Goal: Transaction & Acquisition: Book appointment/travel/reservation

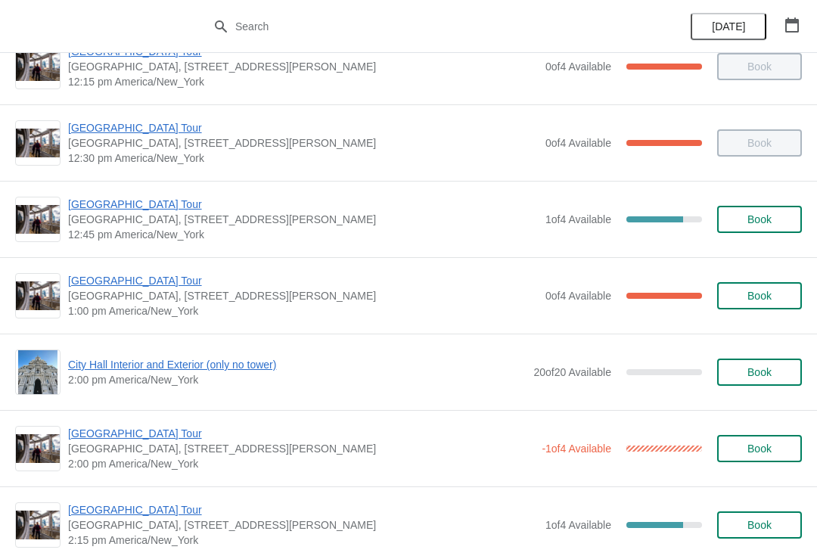
scroll to position [875, 0]
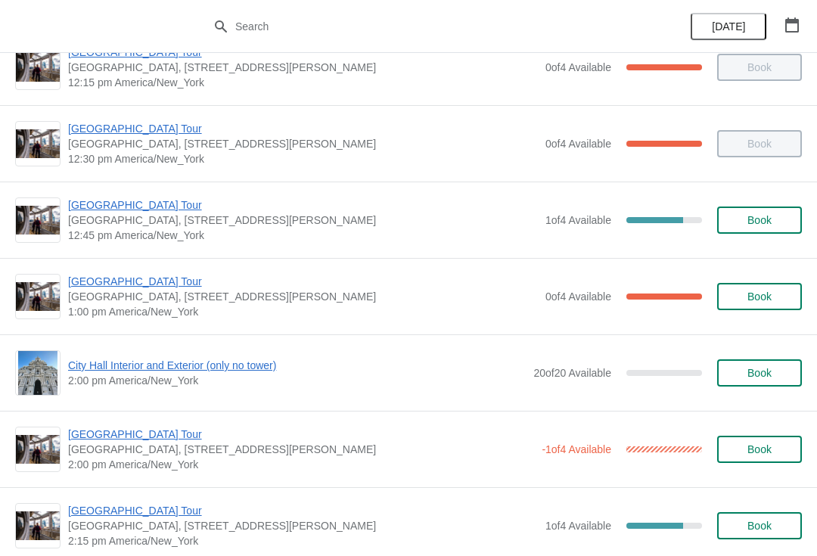
click at [581, 324] on div "[GEOGRAPHIC_DATA] [GEOGRAPHIC_DATA], [STREET_ADDRESS][PERSON_NAME] 1:00 pm [GEO…" at bounding box center [408, 296] width 817 height 76
click at [765, 291] on span "Book" at bounding box center [760, 297] width 24 height 12
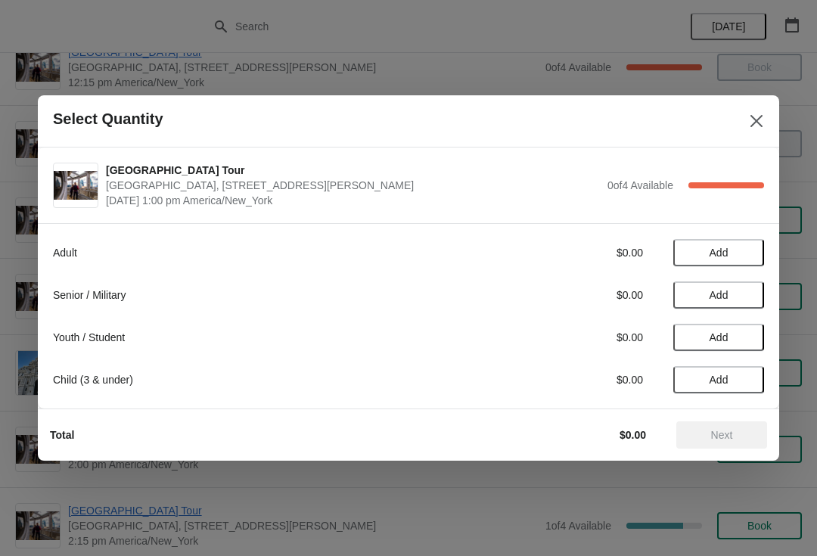
click at [725, 266] on button "Add" at bounding box center [719, 252] width 91 height 27
click at [722, 246] on div "1" at bounding box center [719, 253] width 91 height 16
click at [741, 260] on icon at bounding box center [745, 253] width 16 height 16
click at [749, 255] on icon at bounding box center [745, 253] width 16 height 16
click at [723, 424] on button "Next" at bounding box center [722, 435] width 91 height 27
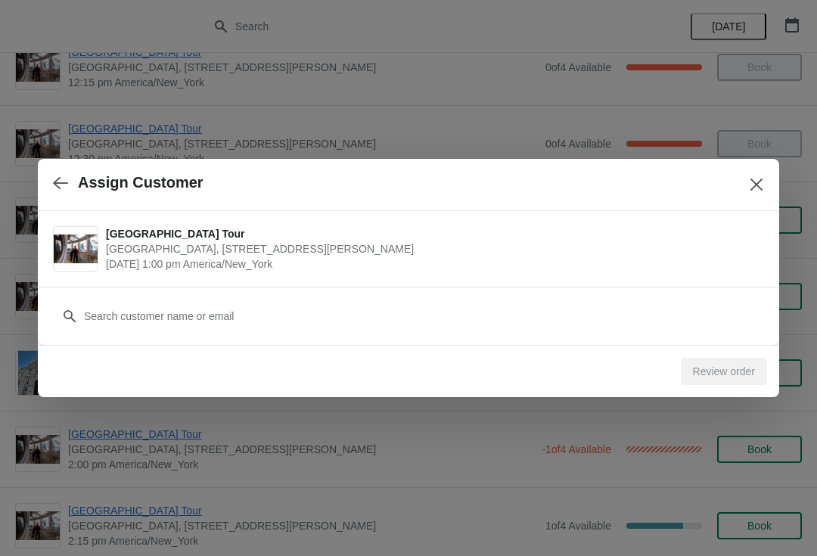
click at [206, 242] on span "[GEOGRAPHIC_DATA], [STREET_ADDRESS][PERSON_NAME]" at bounding box center [431, 248] width 651 height 15
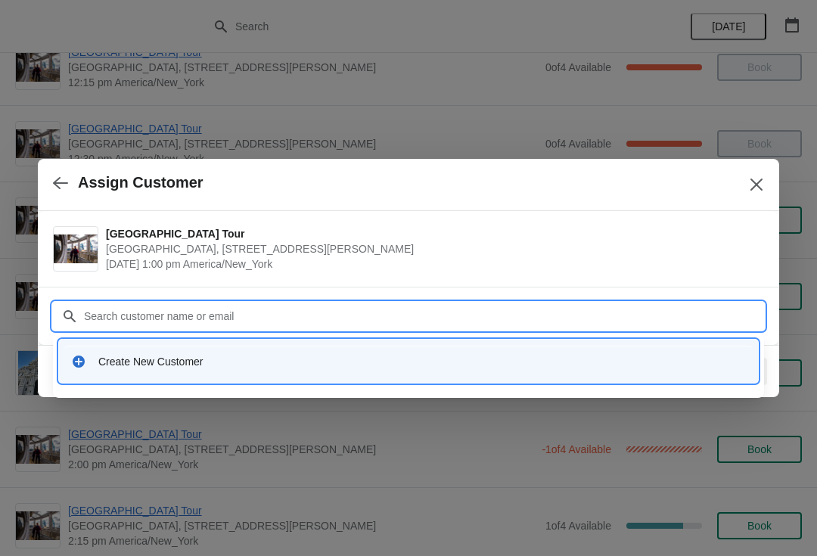
click at [142, 364] on div "Create New Customer" at bounding box center [422, 361] width 648 height 15
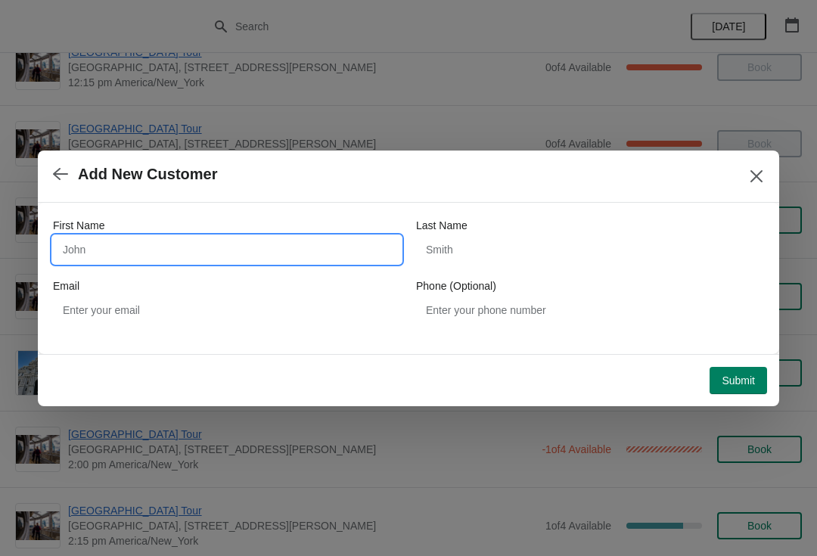
click at [108, 244] on input "First Name" at bounding box center [227, 249] width 348 height 27
type input "Renle"
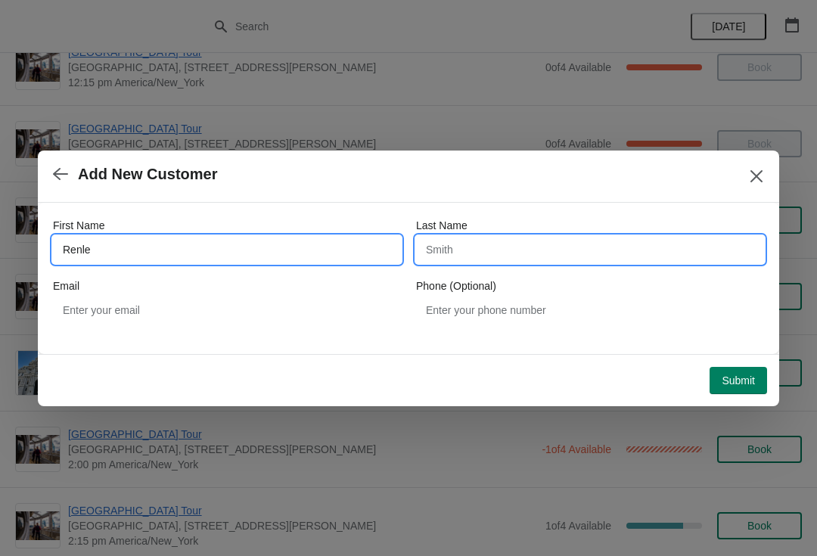
click at [478, 247] on input "Last Name" at bounding box center [590, 249] width 348 height 27
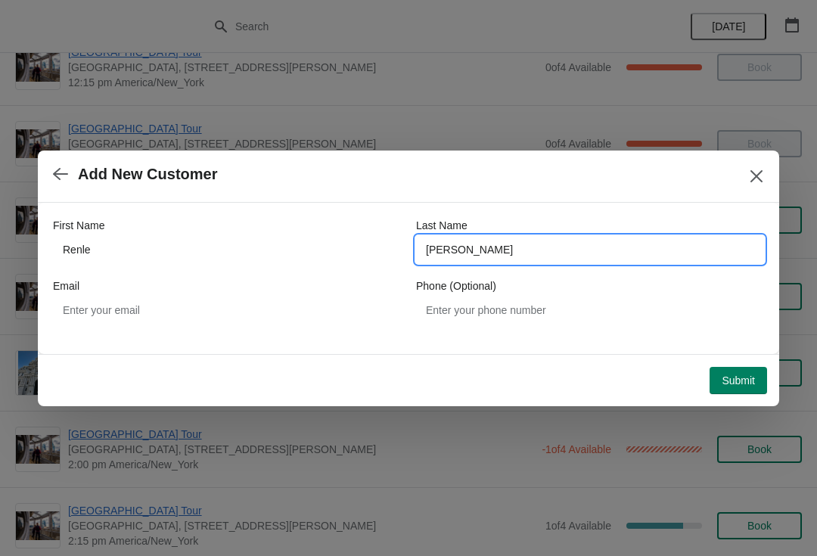
type input "huang"
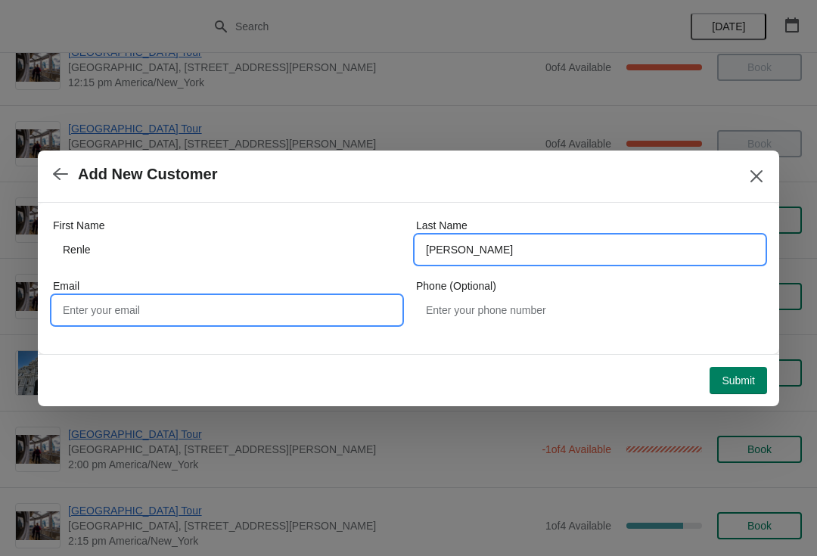
click at [112, 304] on input "Email" at bounding box center [227, 310] width 348 height 27
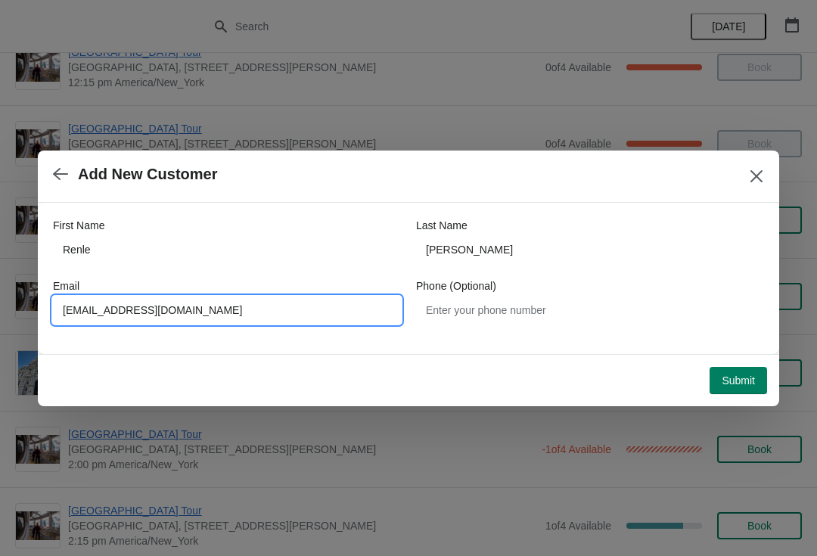
type input "huangkyle979@gmail.com"
click at [737, 370] on button "Submit" at bounding box center [739, 380] width 58 height 27
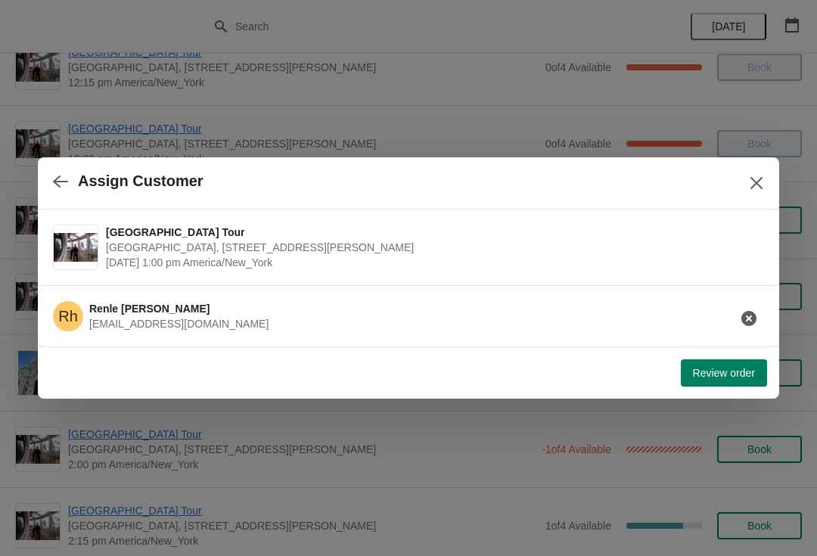
click at [718, 381] on button "Review order" at bounding box center [724, 373] width 86 height 27
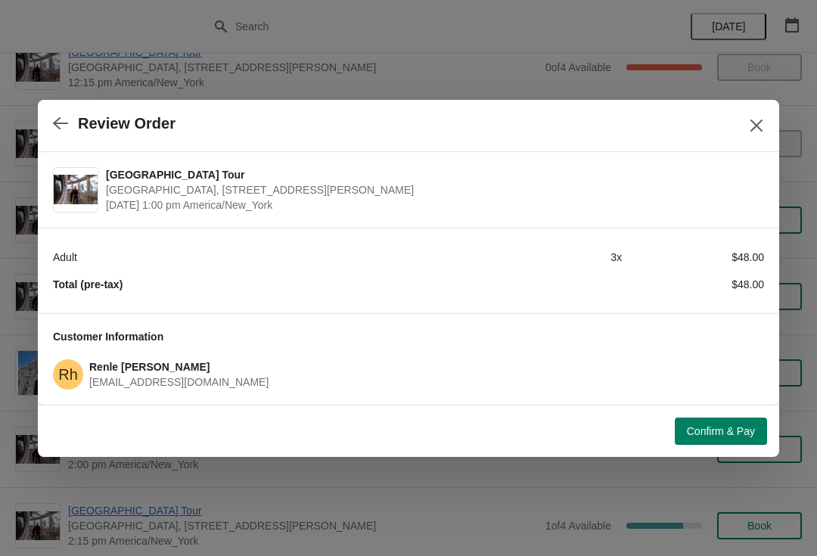
click at [748, 384] on div "Renle huang huangkyle979@gmail.com" at bounding box center [426, 375] width 675 height 30
click at [717, 429] on span "Confirm & Pay" at bounding box center [721, 431] width 68 height 12
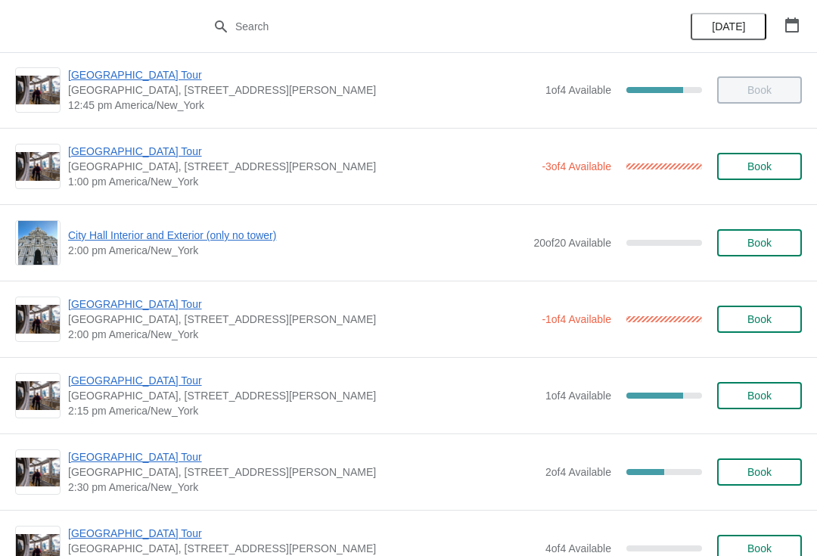
scroll to position [1006, 0]
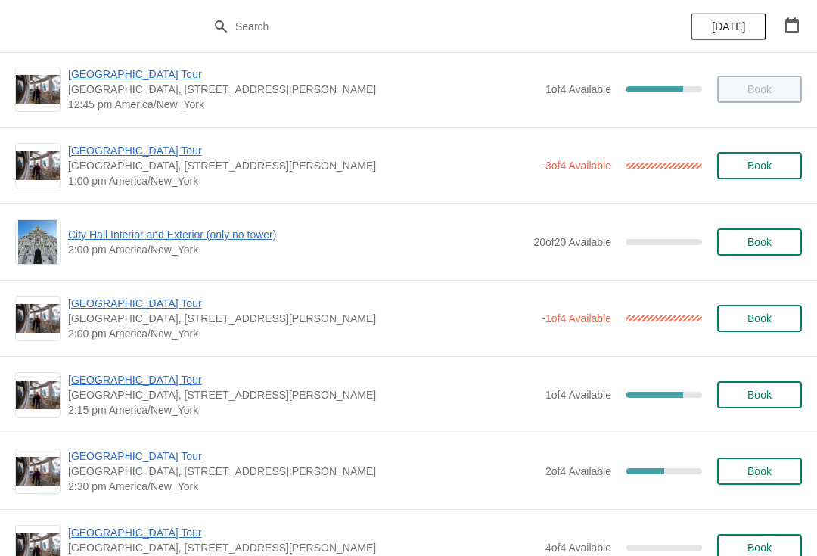
click at [753, 254] on button "Book" at bounding box center [760, 242] width 85 height 27
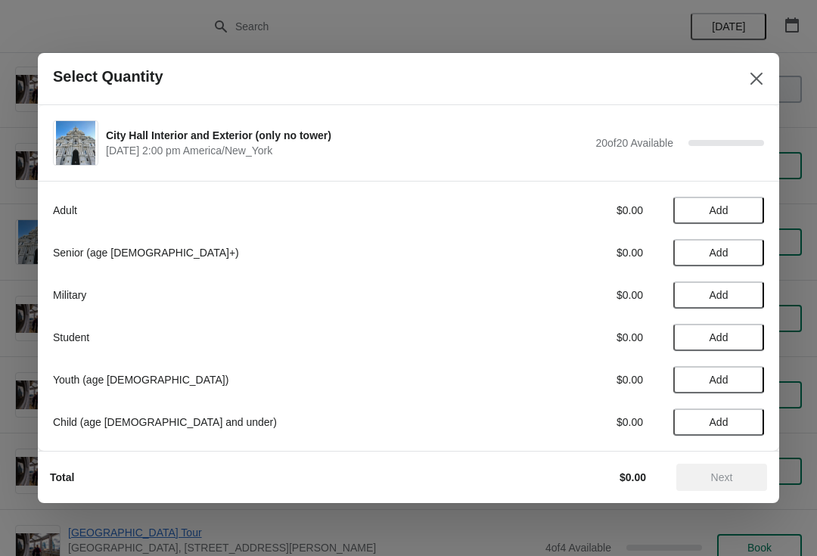
click at [718, 259] on span "Add" at bounding box center [719, 253] width 19 height 12
click at [749, 256] on icon at bounding box center [745, 253] width 16 height 16
click at [715, 481] on span "Next" at bounding box center [723, 478] width 22 height 12
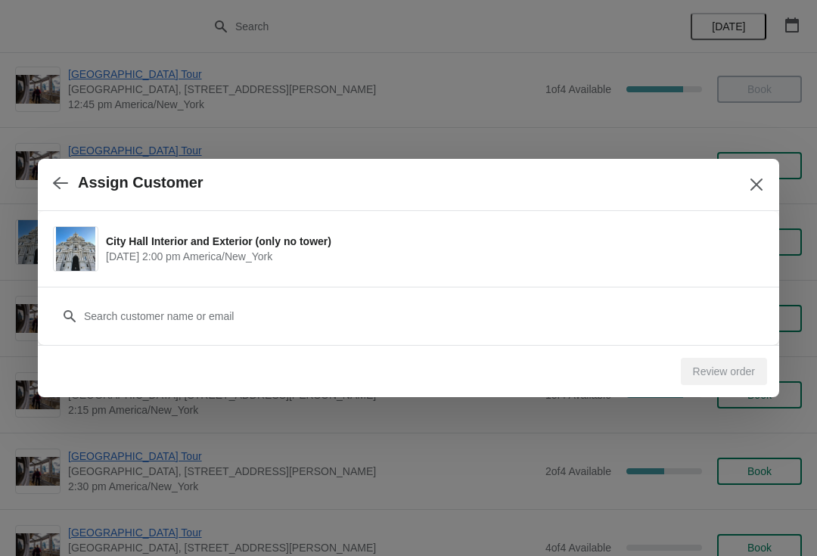
click at [95, 177] on h2 "Assign Customer" at bounding box center [141, 182] width 126 height 17
click at [107, 262] on span "October 14 | 2:00 pm America/New_York" at bounding box center [431, 256] width 651 height 15
click at [104, 190] on h2 "Assign Customer" at bounding box center [141, 182] width 126 height 17
click at [105, 185] on h2 "Assign Customer" at bounding box center [141, 182] width 126 height 17
click at [62, 244] on img at bounding box center [76, 249] width 40 height 44
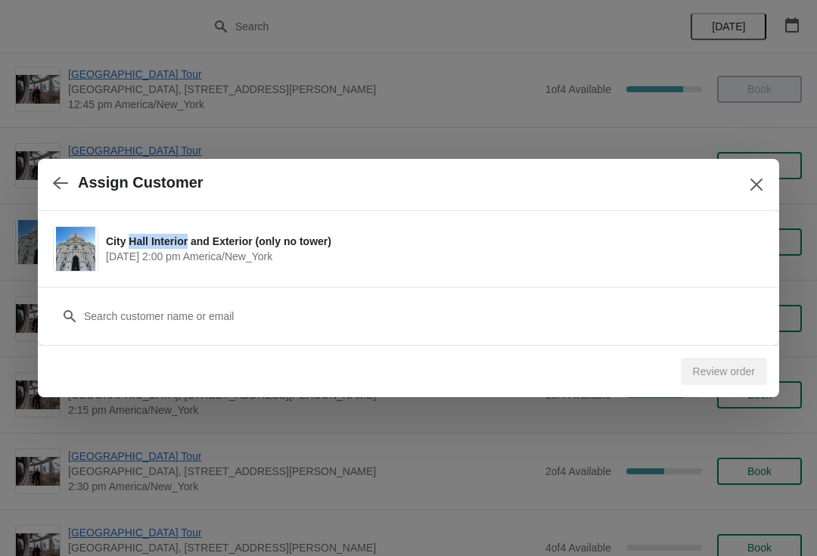
click at [709, 378] on div "Review order" at bounding box center [724, 371] width 86 height 27
click at [758, 189] on icon "Close" at bounding box center [756, 184] width 15 height 15
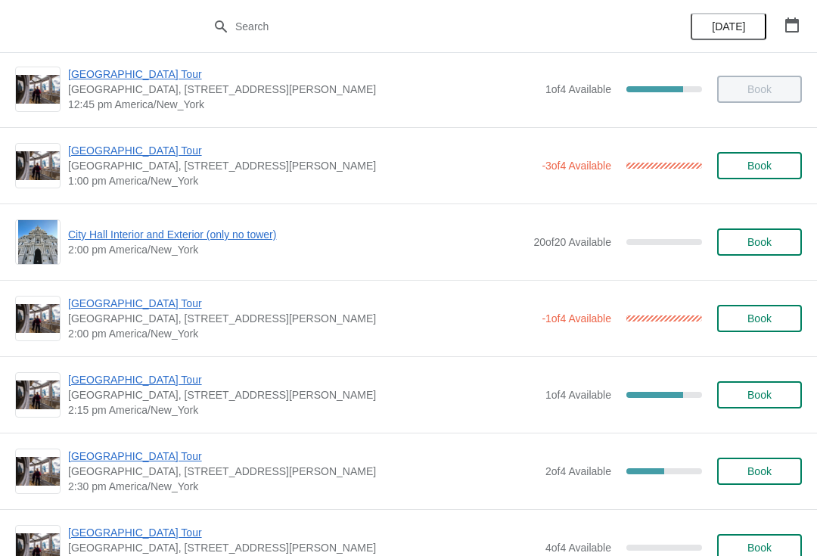
click at [753, 246] on span "Book" at bounding box center [760, 242] width 24 height 12
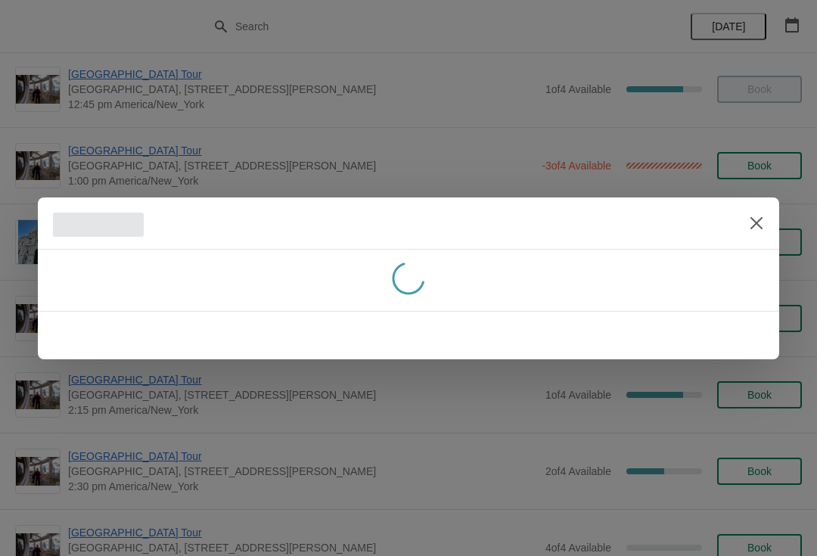
scroll to position [0, 0]
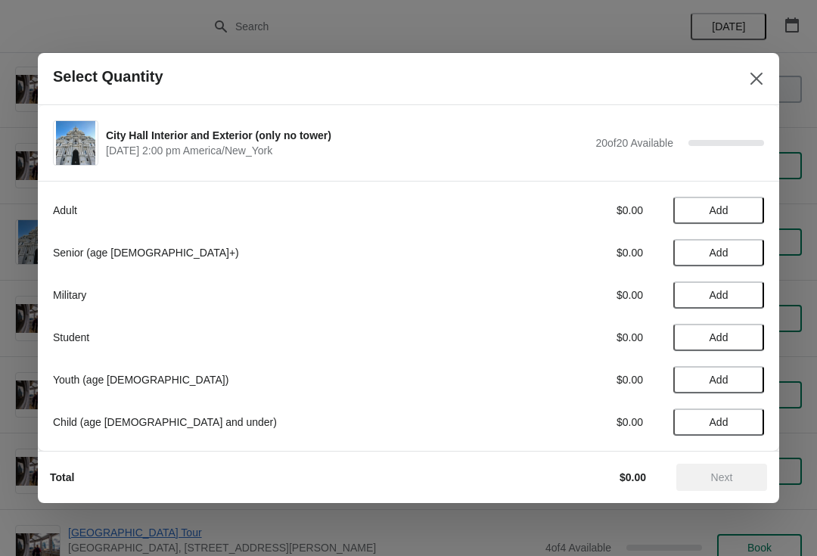
click at [721, 260] on button "Add" at bounding box center [719, 252] width 91 height 27
click at [752, 245] on icon at bounding box center [745, 253] width 16 height 16
click at [718, 487] on button "Next" at bounding box center [722, 477] width 91 height 27
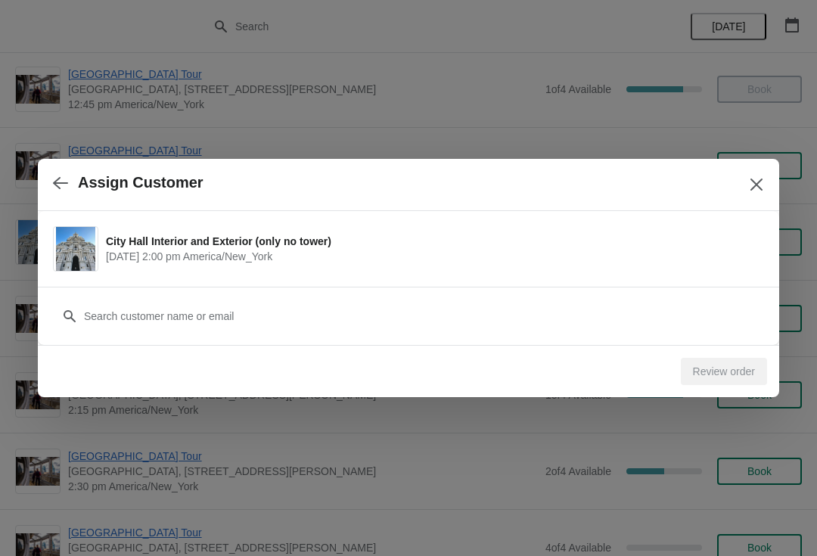
click at [111, 178] on h2 "Assign Customer" at bounding box center [141, 182] width 126 height 17
click at [101, 200] on div "Assign Customer" at bounding box center [409, 185] width 742 height 52
click at [117, 192] on h2 "Assign Customer" at bounding box center [141, 182] width 126 height 17
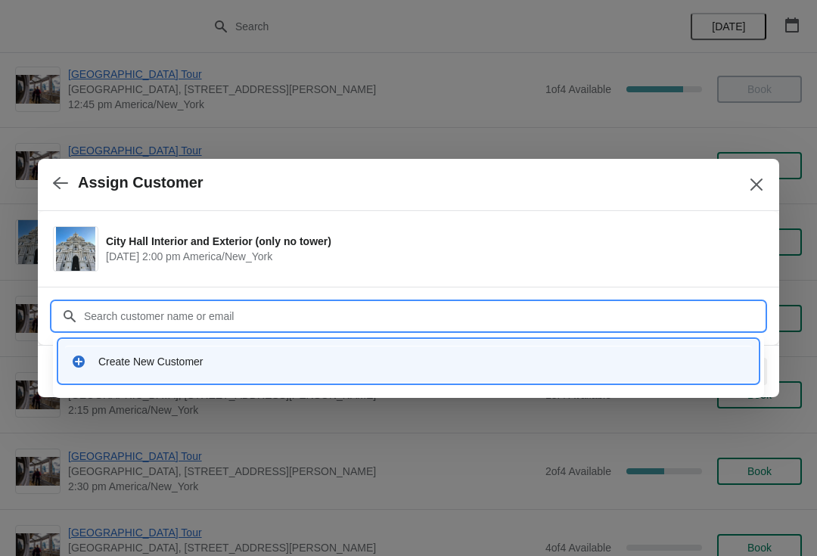
click at [110, 372] on div "Create New Customer" at bounding box center [408, 361] width 687 height 31
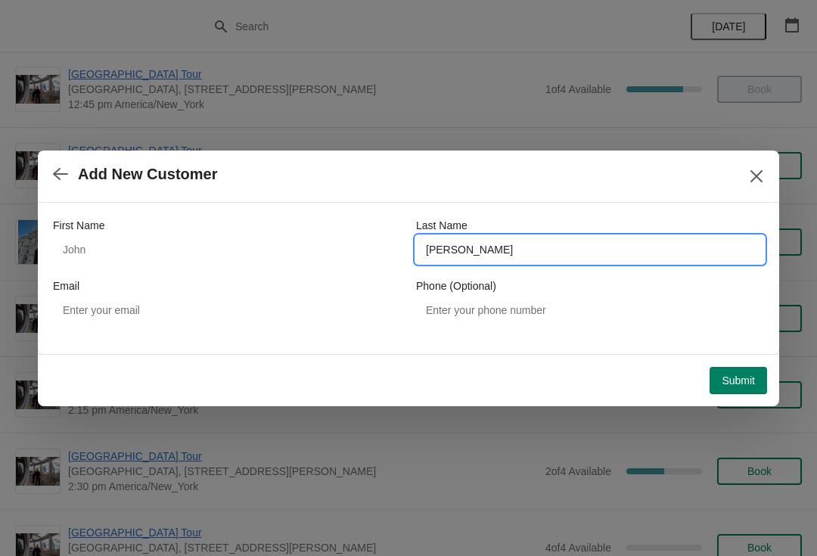
type input "Rohrbaugh"
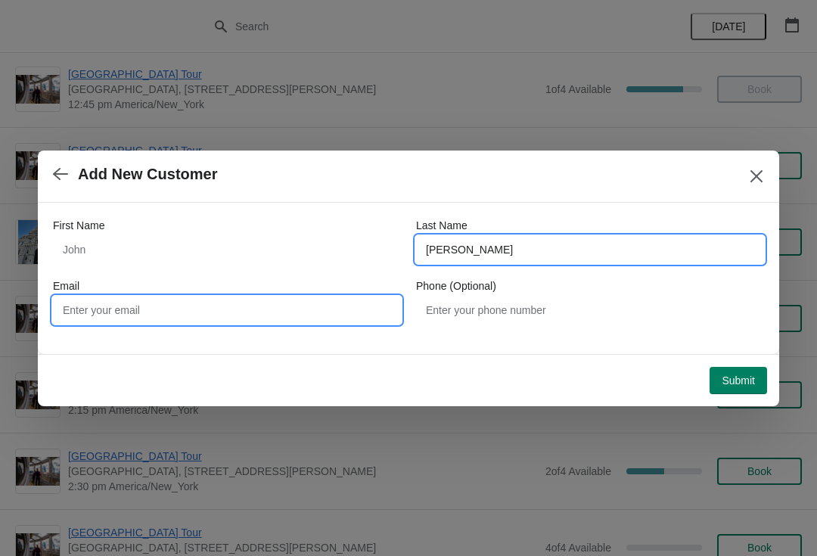
click at [130, 307] on input "Email" at bounding box center [227, 310] width 348 height 27
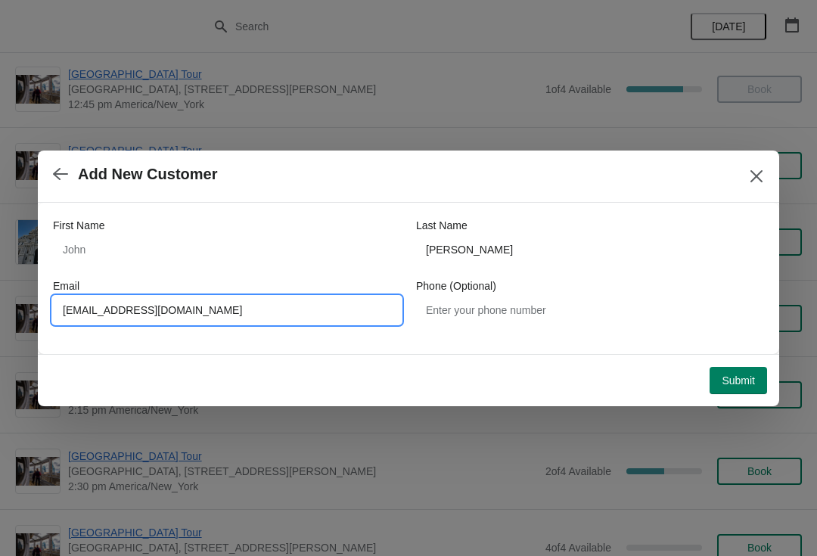
type input "donrohrbaugh@cax.net"
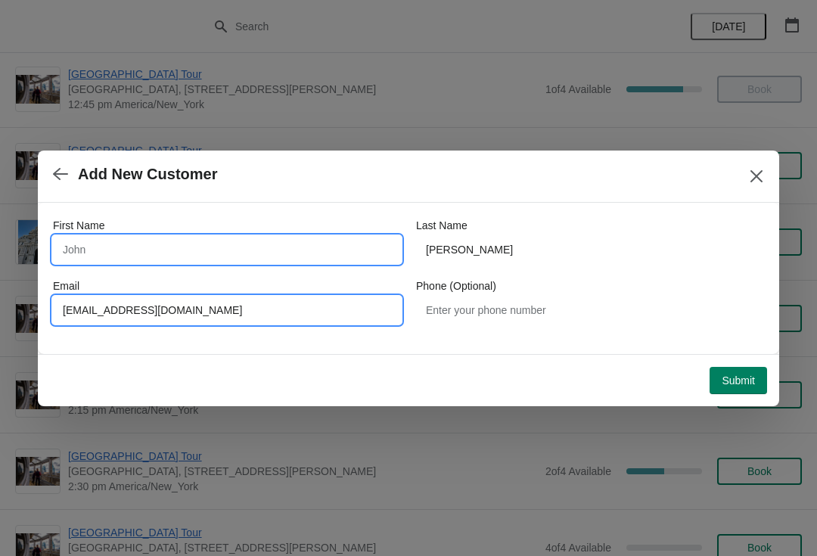
click at [89, 260] on input "First Name" at bounding box center [227, 249] width 348 height 27
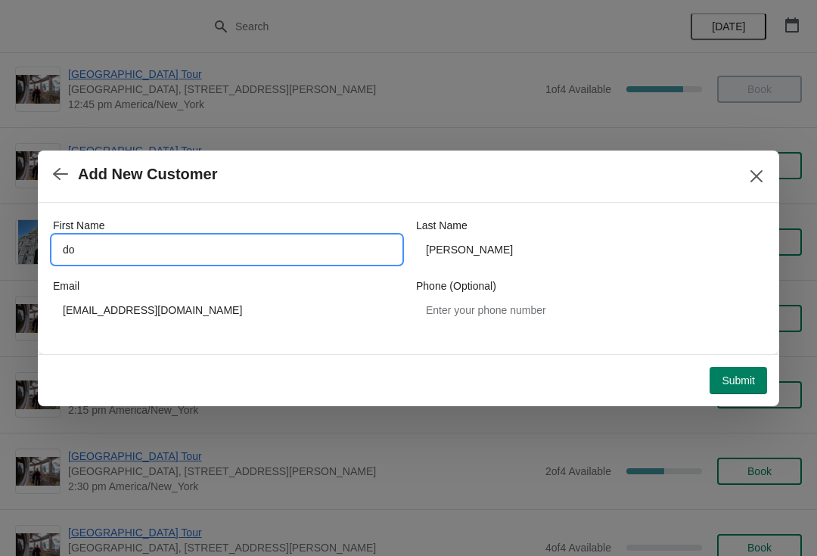
type input "d"
type input "Don"
click at [727, 375] on span "Submit" at bounding box center [738, 381] width 33 height 12
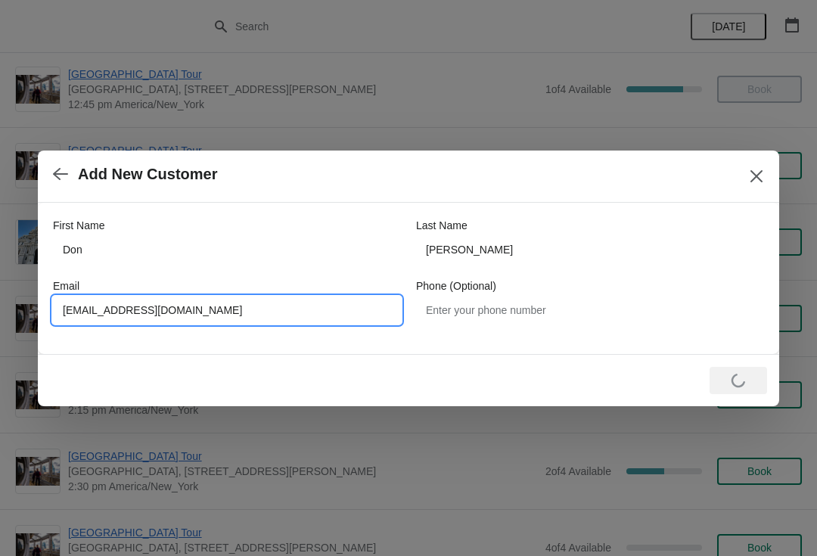
click at [201, 313] on input "donrohrbaugh@cax.net" at bounding box center [227, 310] width 348 height 27
type input "donrohrbaugh@cox.net"
click at [223, 310] on input "donrohrbaugh@cox.net" at bounding box center [227, 310] width 348 height 27
click at [734, 383] on div "Loading Submit" at bounding box center [739, 380] width 58 height 27
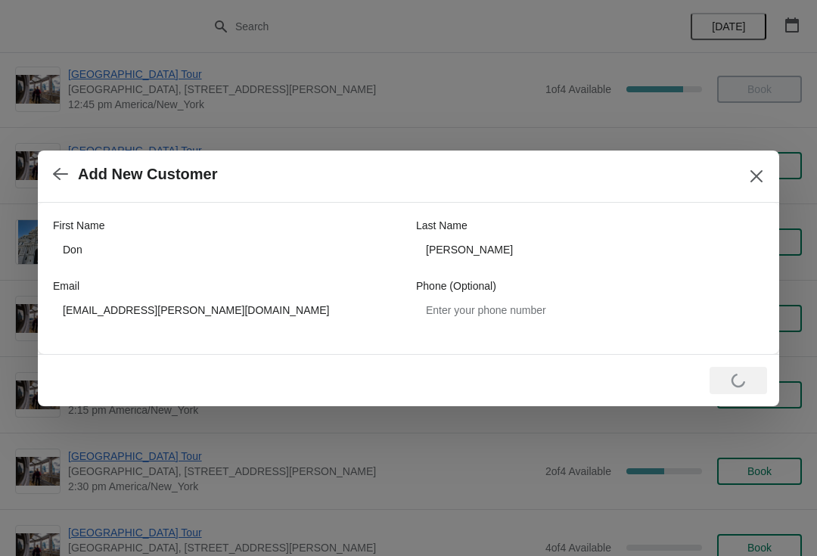
click at [418, 340] on div "First Name Don Last Name Rohrbaugh Email donrohrbaugh@cox.net Phone (Optional)" at bounding box center [409, 278] width 742 height 151
click at [755, 180] on icon "Close" at bounding box center [756, 176] width 15 height 15
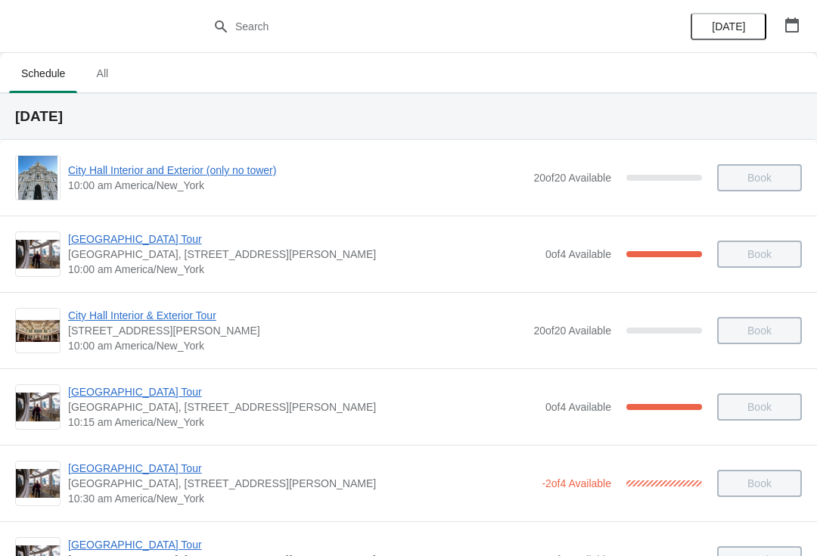
scroll to position [1006, 0]
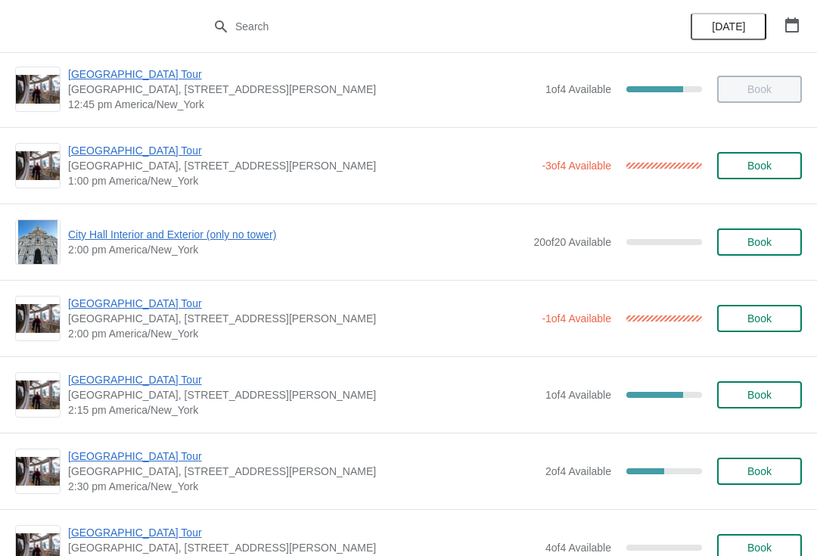
click at [760, 251] on button "Book" at bounding box center [760, 242] width 85 height 27
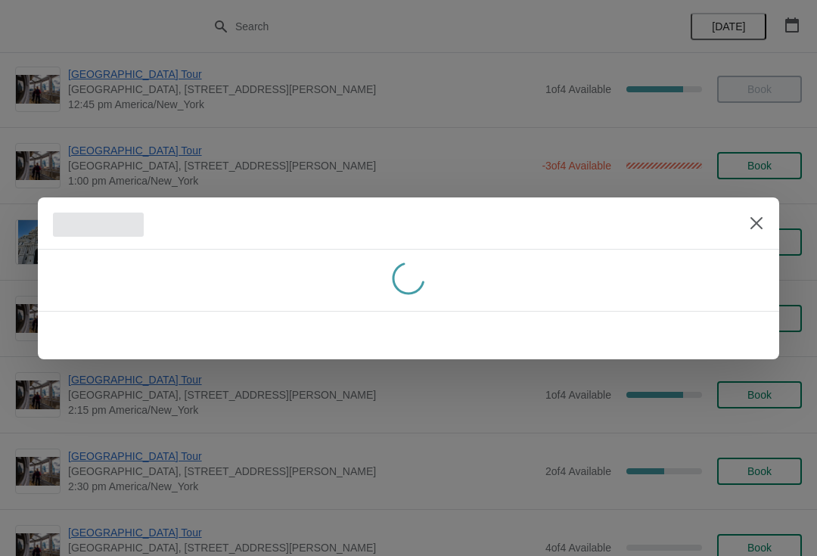
scroll to position [0, 0]
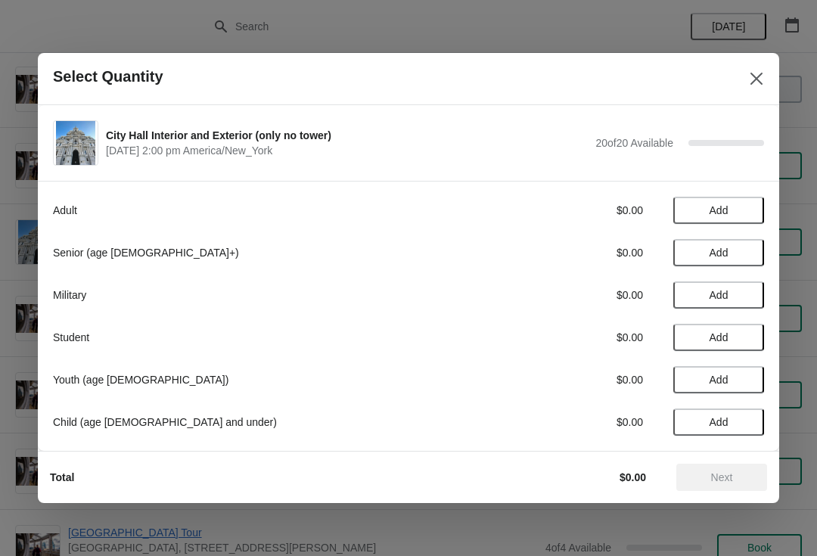
click at [726, 254] on span "Add" at bounding box center [719, 253] width 19 height 12
click at [749, 253] on icon at bounding box center [745, 253] width 16 height 16
click at [726, 490] on button "Next" at bounding box center [722, 477] width 91 height 27
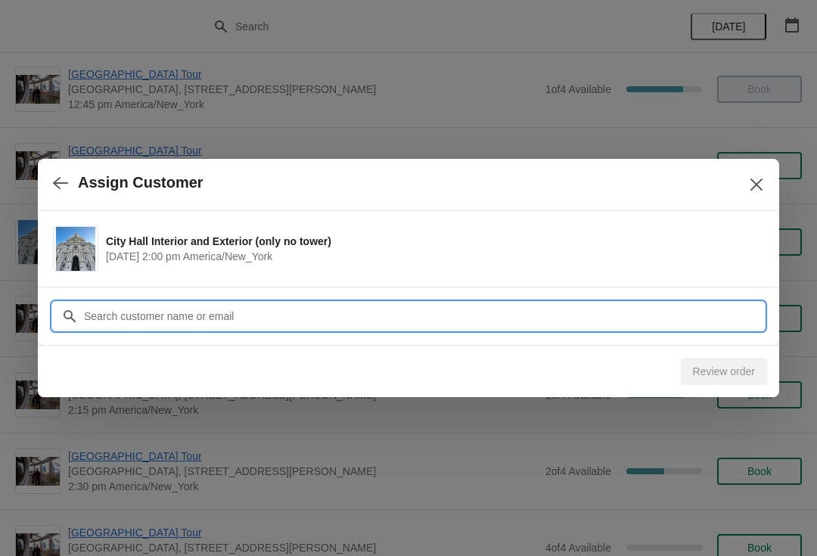
click at [149, 319] on input "Customer" at bounding box center [423, 316] width 681 height 27
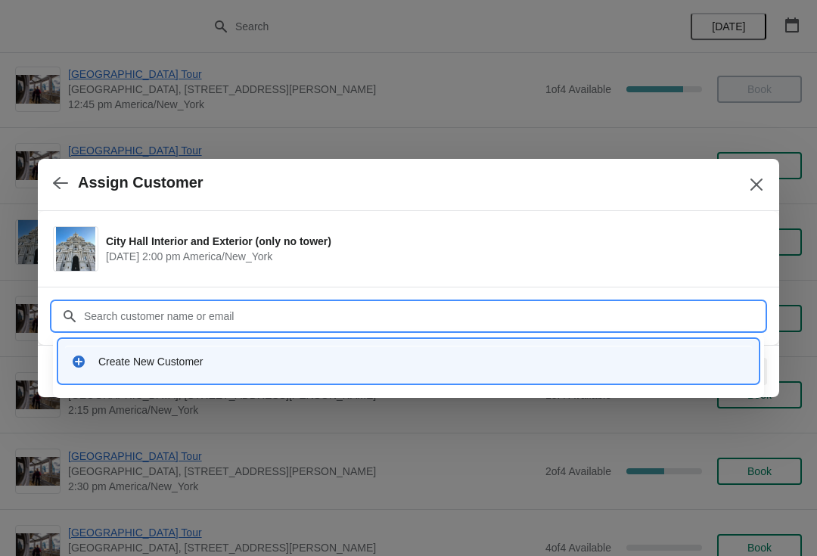
click at [131, 363] on div "Create New Customer" at bounding box center [422, 361] width 648 height 15
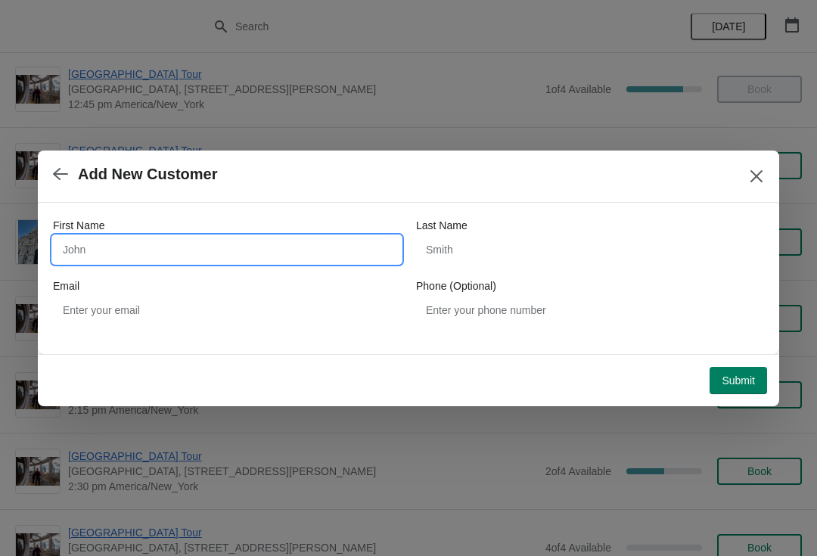
click at [117, 263] on input "First Name" at bounding box center [227, 249] width 348 height 27
type input "Don"
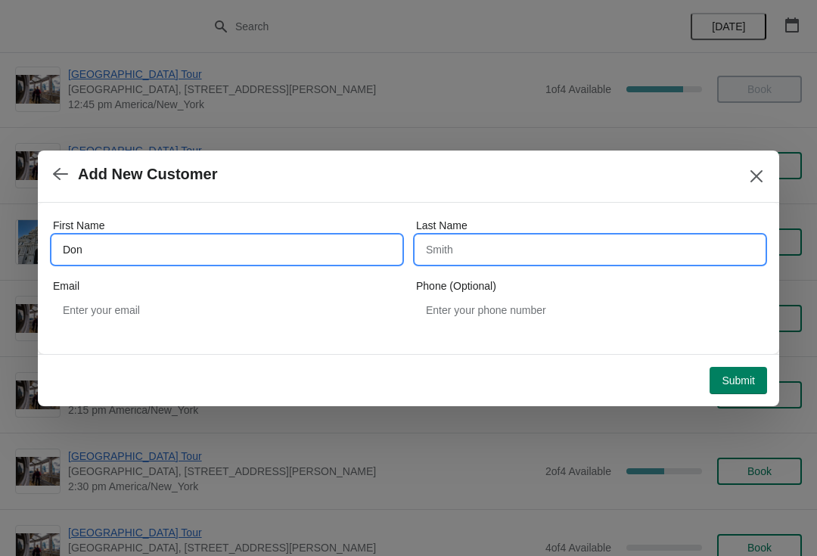
click at [466, 255] on input "Last Name" at bounding box center [590, 249] width 348 height 27
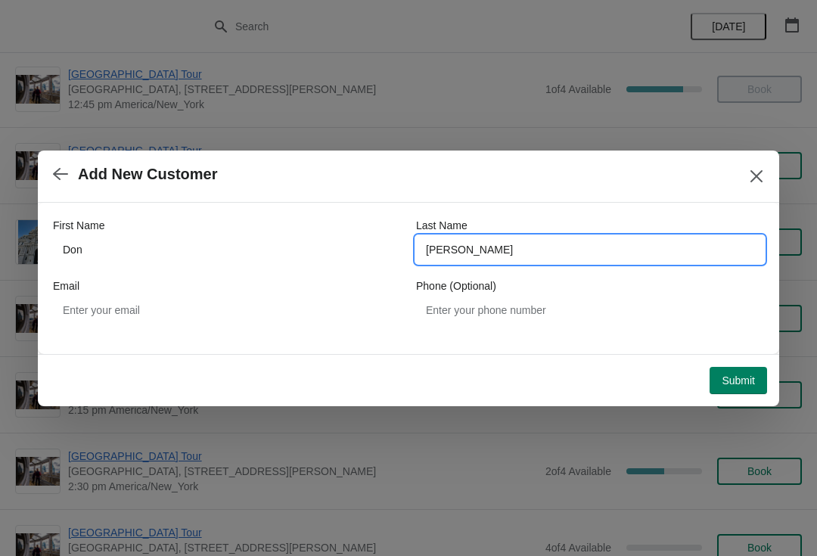
type input "Rohrbaugh"
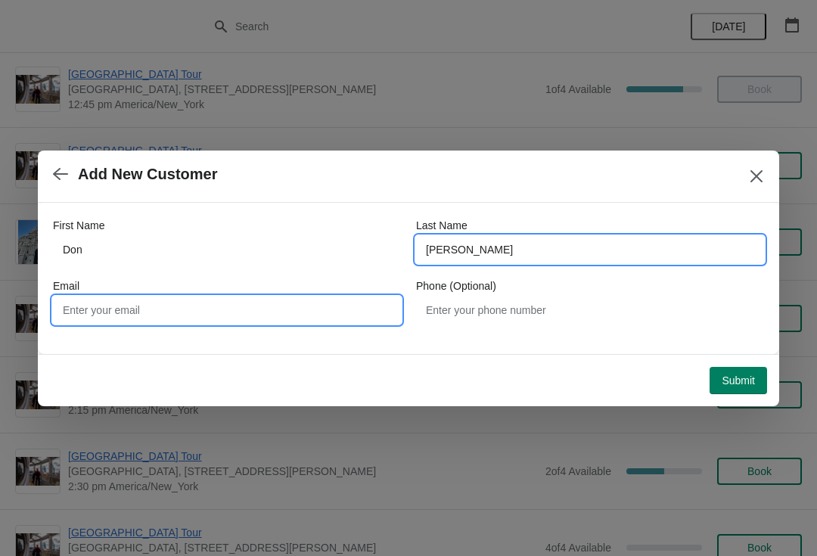
click at [120, 321] on input "Email" at bounding box center [227, 310] width 348 height 27
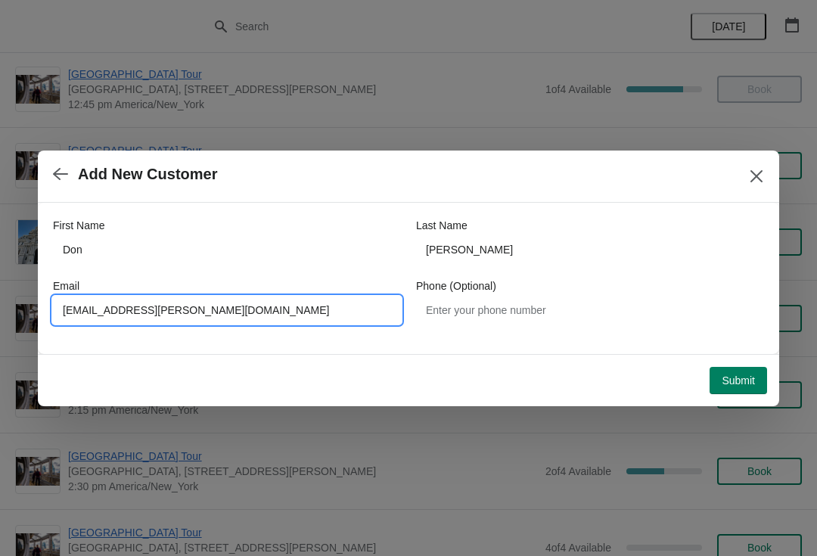
type input "donrohrbaugh@cox.net"
click at [724, 388] on button "Submit" at bounding box center [739, 380] width 58 height 27
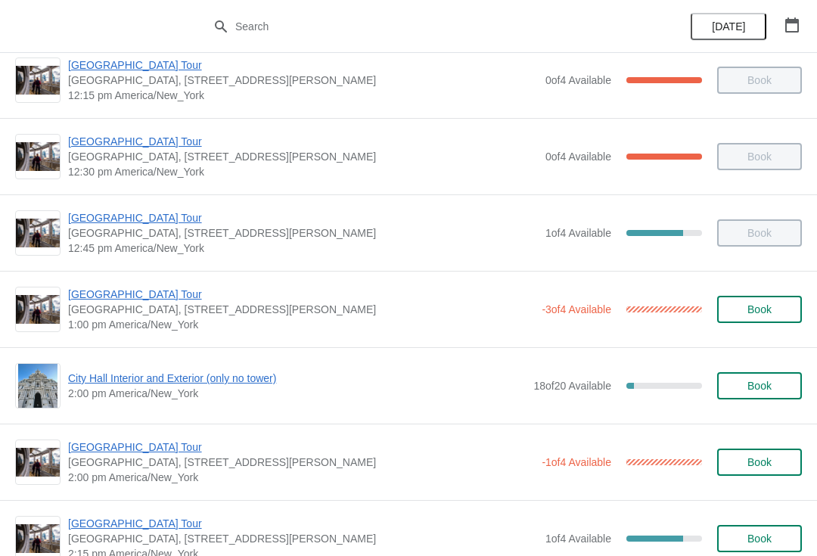
scroll to position [870, 0]
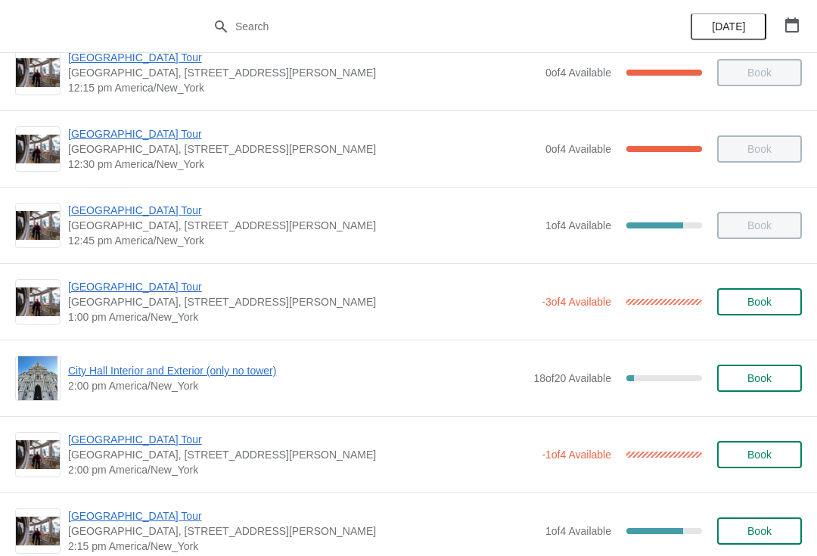
click at [755, 305] on span "Book" at bounding box center [760, 302] width 24 height 12
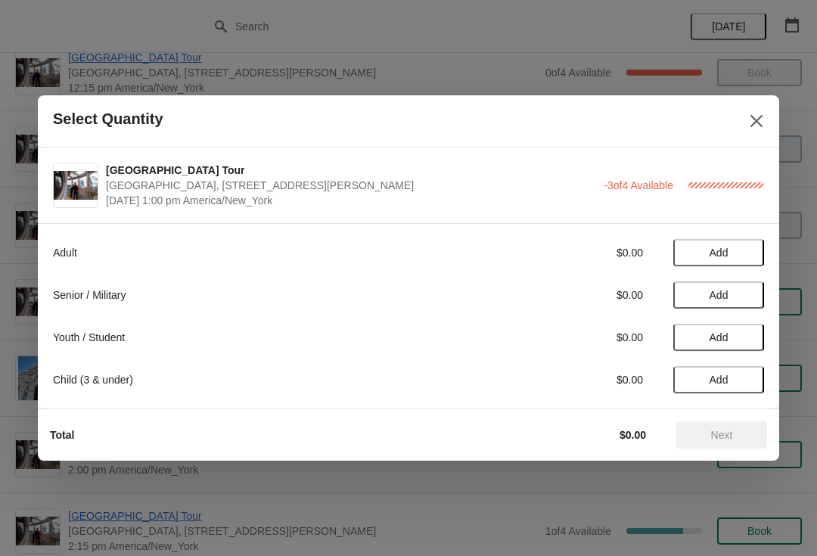
click at [720, 300] on span "Add" at bounding box center [719, 295] width 19 height 12
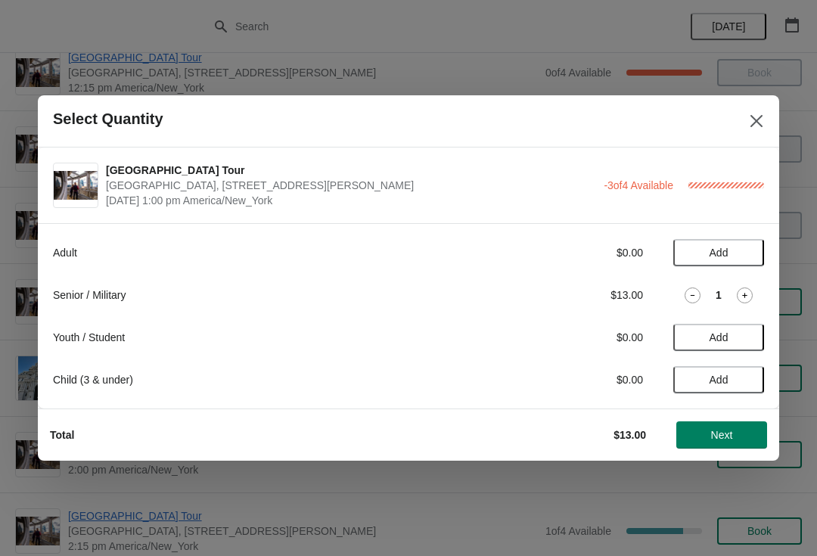
click at [766, 318] on div "Adult $0.00 Add Senior / Military $13.00 1 Youth / Student $0.00 Add Child (3 &…" at bounding box center [409, 315] width 742 height 185
click at [749, 297] on icon at bounding box center [745, 296] width 16 height 16
click at [730, 441] on span "Next" at bounding box center [723, 435] width 22 height 12
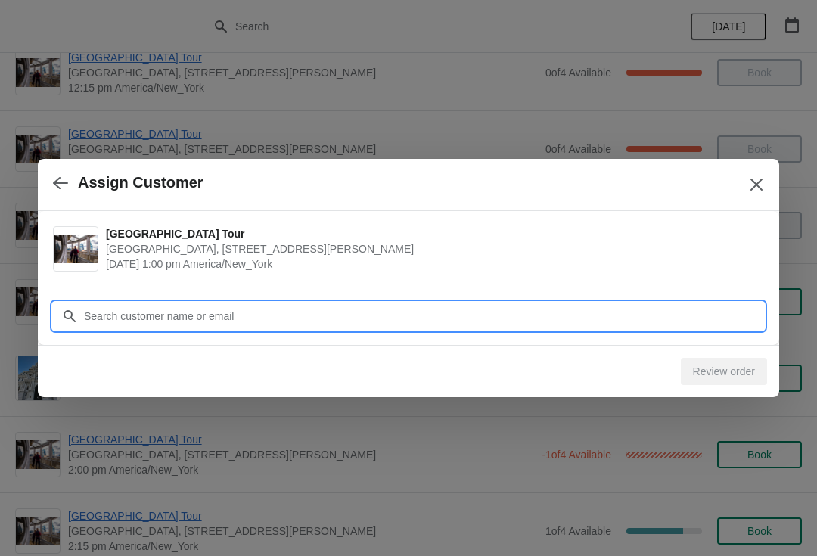
click at [214, 324] on input "Customer" at bounding box center [423, 316] width 681 height 27
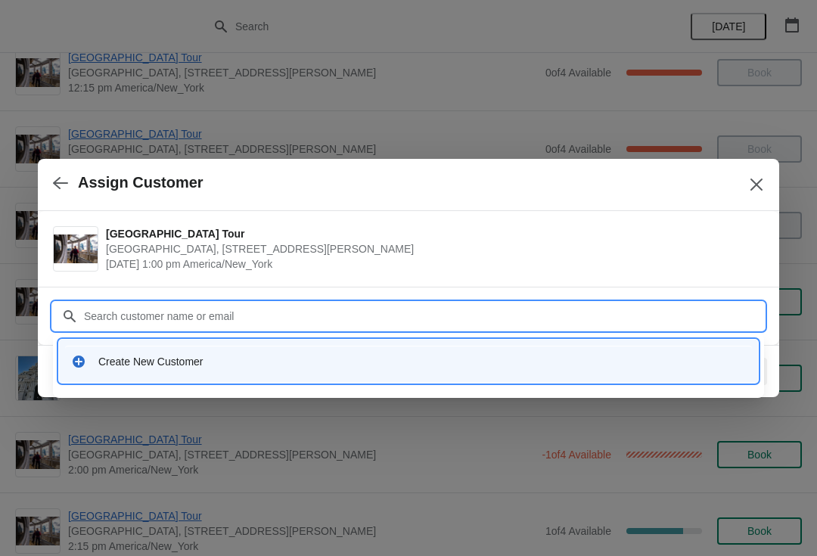
click at [129, 367] on div "Create New Customer" at bounding box center [422, 361] width 648 height 15
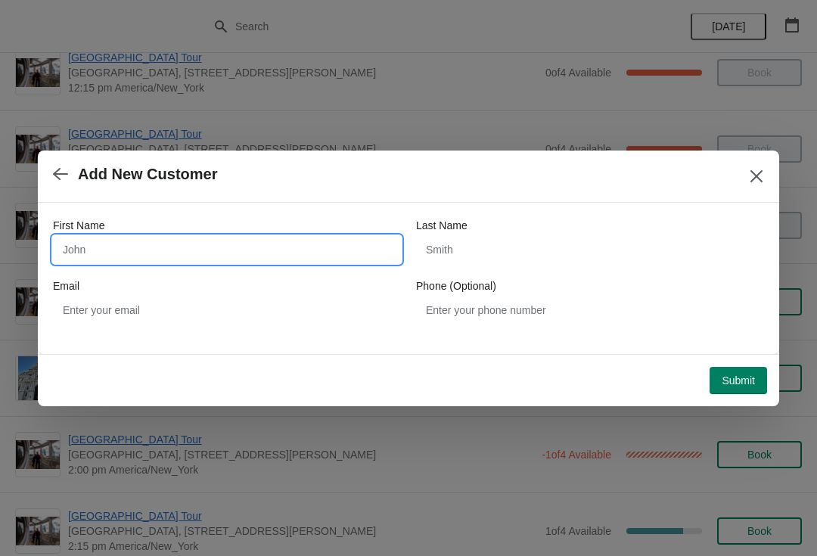
click at [117, 260] on input "First Name" at bounding box center [227, 249] width 348 height 27
type input "Don"
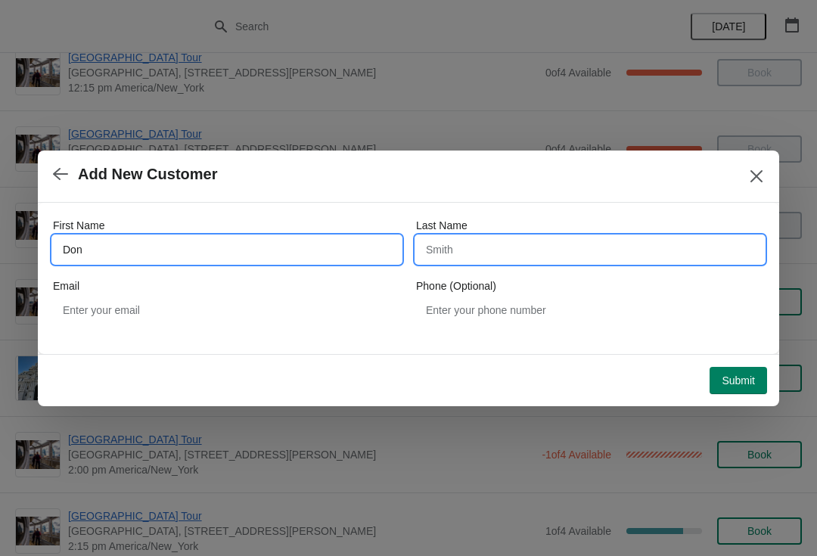
click at [497, 260] on input "Last Name" at bounding box center [590, 249] width 348 height 27
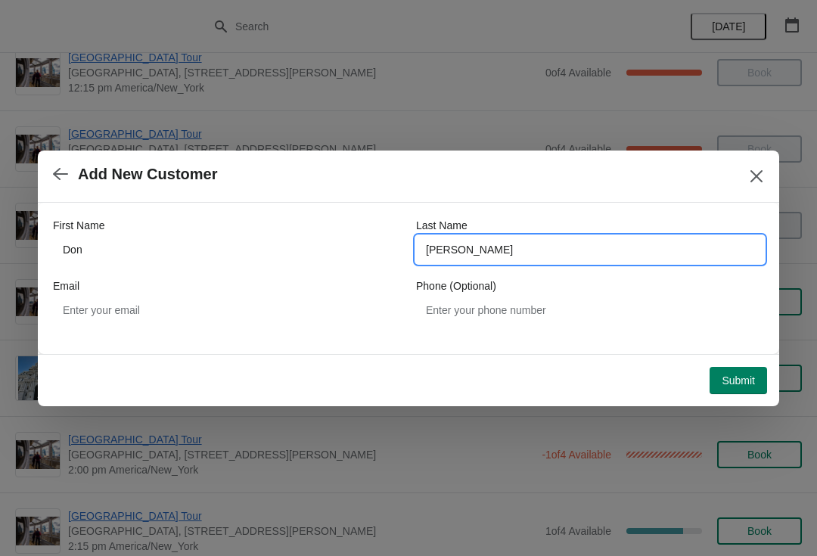
type input "rohrbaugh"
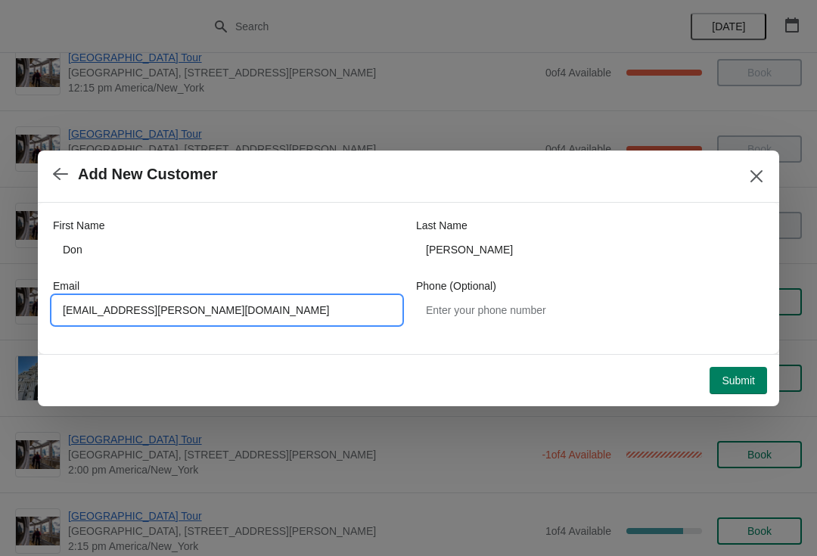
type input "donrohrbaugh@cox.net"
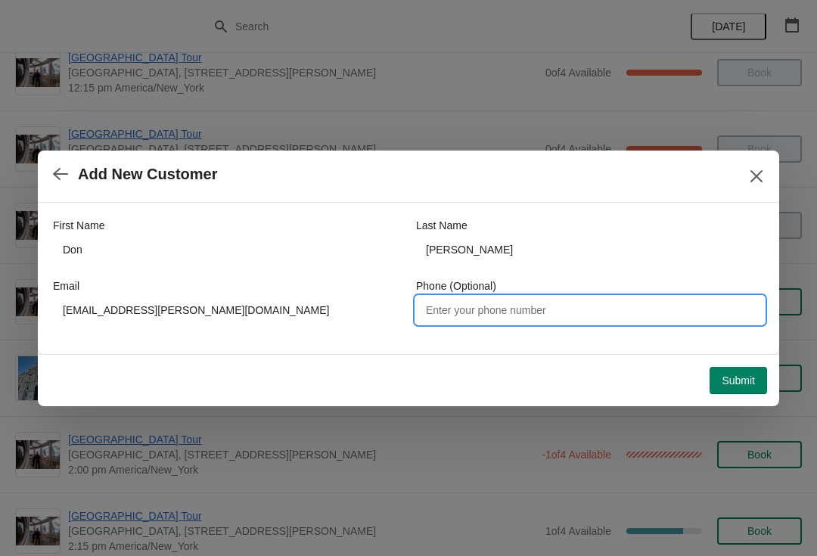
click at [723, 392] on button "Submit" at bounding box center [739, 380] width 58 height 27
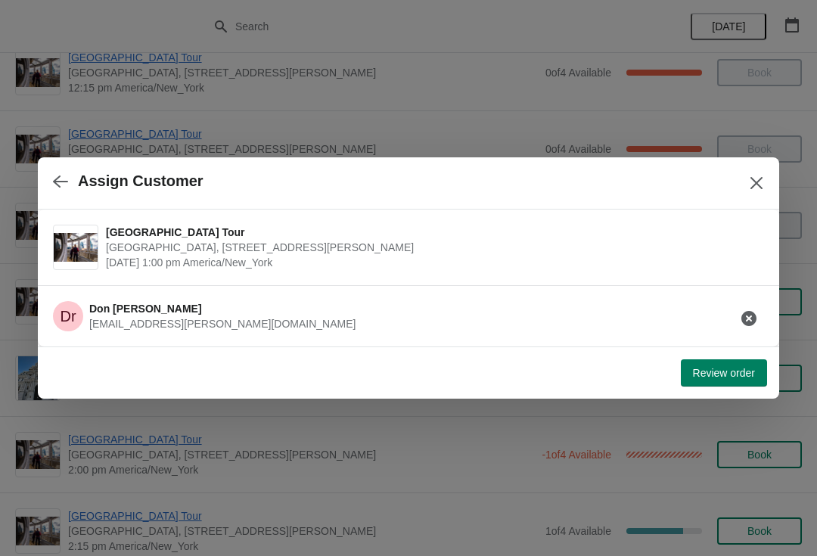
click at [128, 316] on h3 "Don rohrbaugh" at bounding box center [222, 308] width 266 height 15
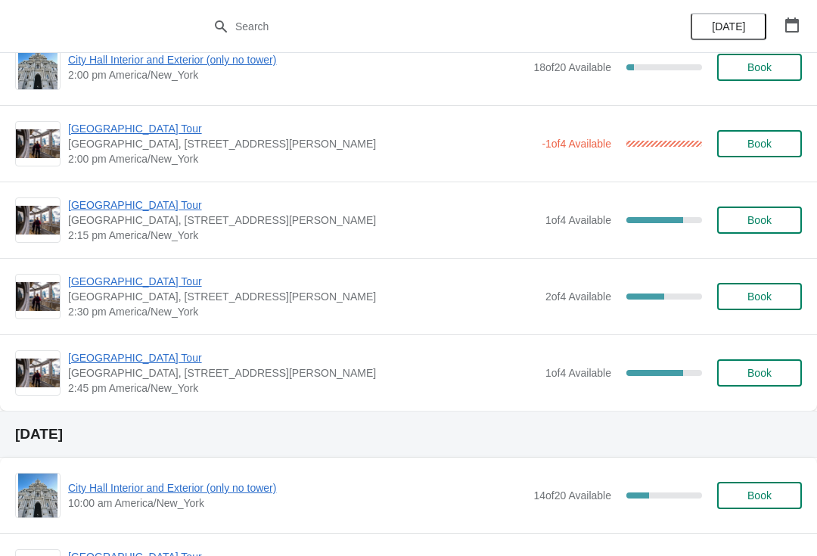
scroll to position [1192, 0]
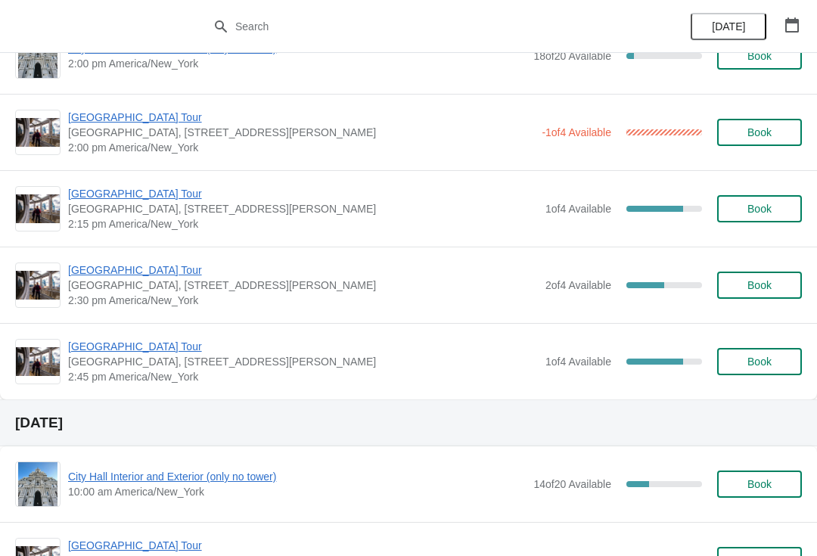
click at [764, 290] on span "Book" at bounding box center [760, 285] width 24 height 12
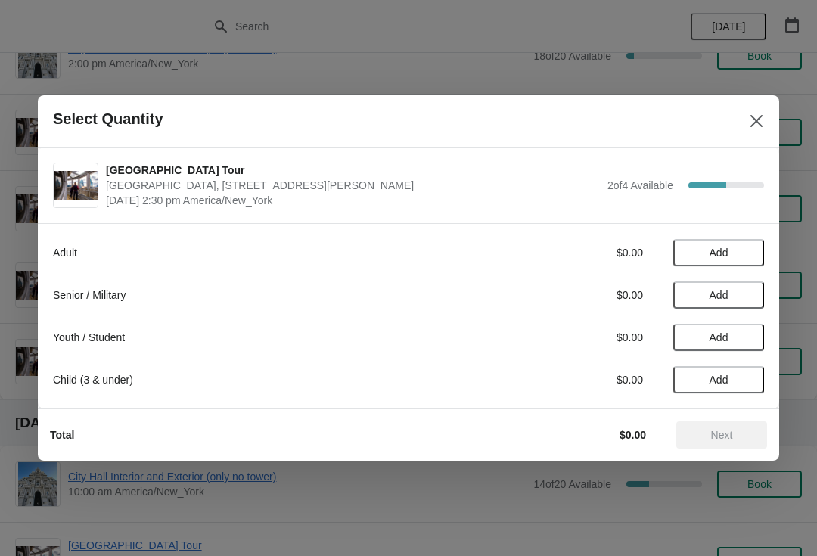
click at [715, 248] on span "Add" at bounding box center [719, 253] width 19 height 12
click at [753, 245] on div "1" at bounding box center [719, 253] width 91 height 16
click at [739, 260] on icon at bounding box center [745, 253] width 16 height 16
click at [730, 429] on span "Next" at bounding box center [723, 435] width 22 height 12
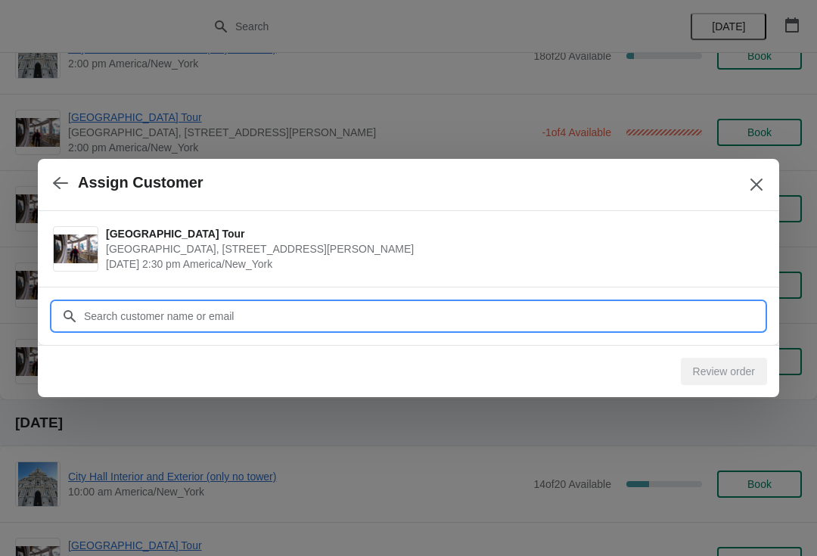
click at [112, 315] on input "Customer" at bounding box center [423, 316] width 681 height 27
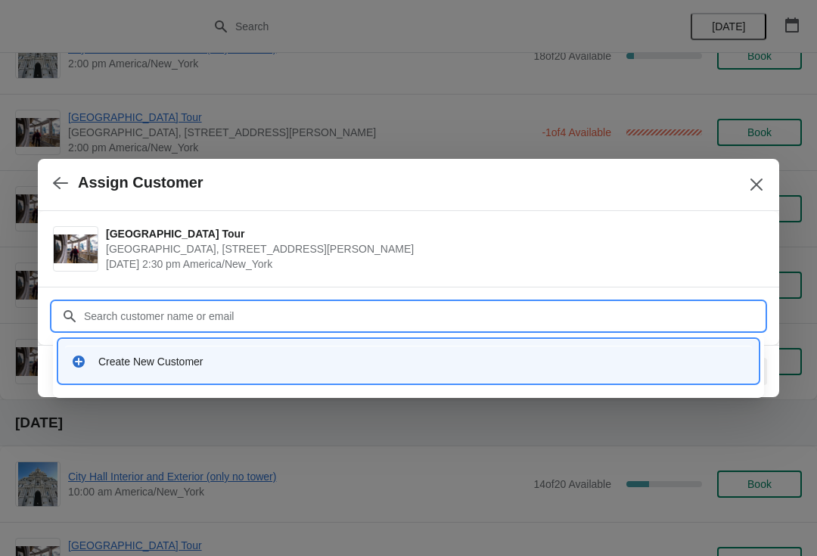
type input "D"
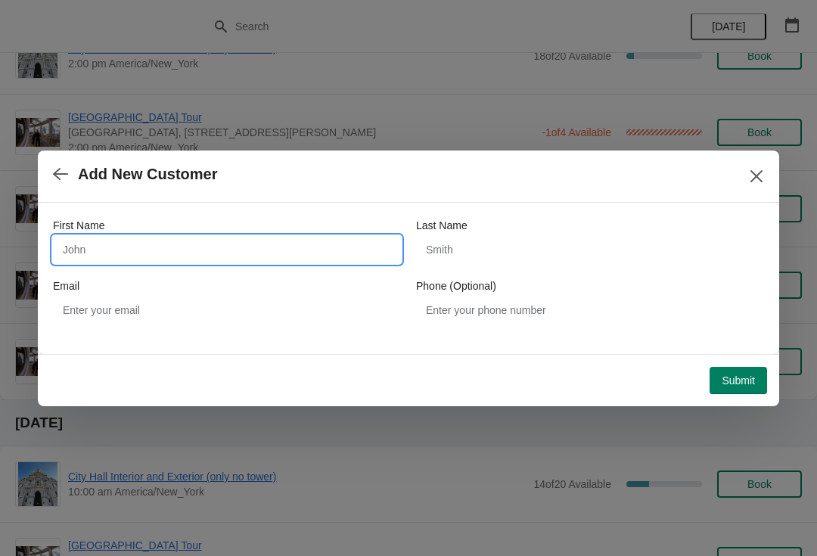
click at [67, 244] on input "First Name" at bounding box center [227, 249] width 348 height 27
type input "Daniel"
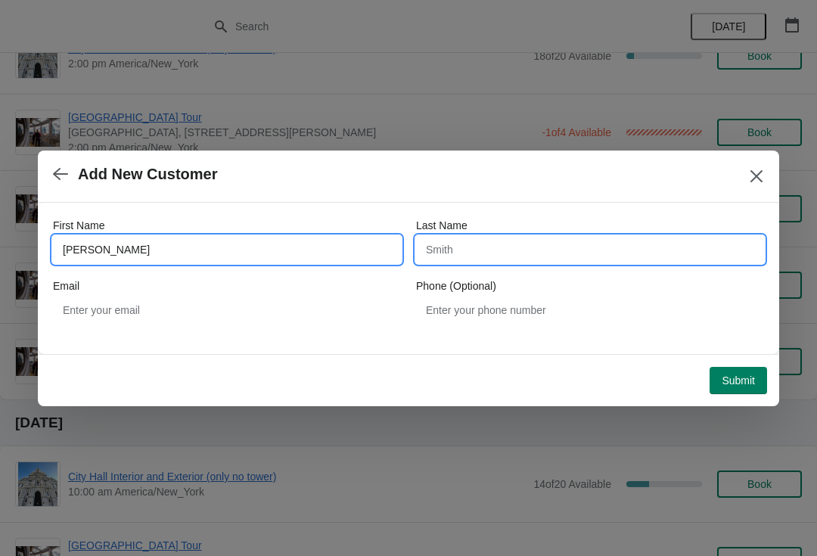
click at [446, 250] on input "Last Name" at bounding box center [590, 249] width 348 height 27
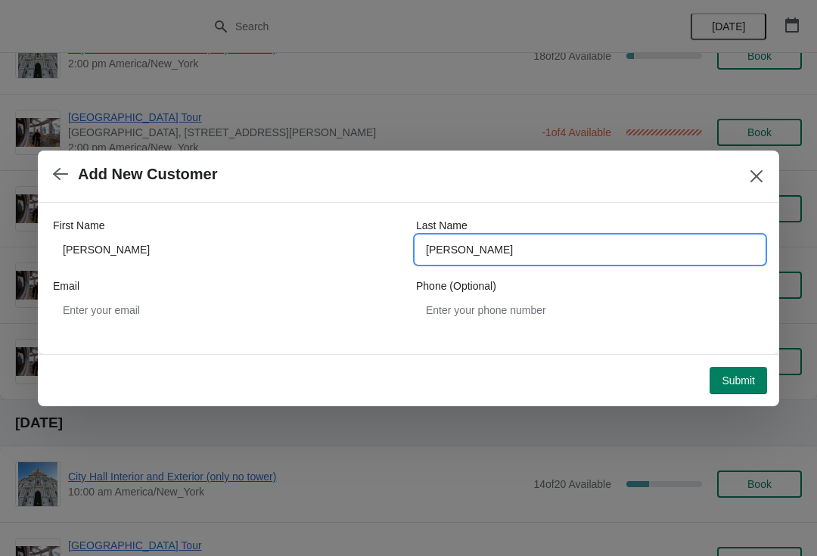
type input "Martin"
click at [749, 372] on button "Submit" at bounding box center [739, 380] width 58 height 27
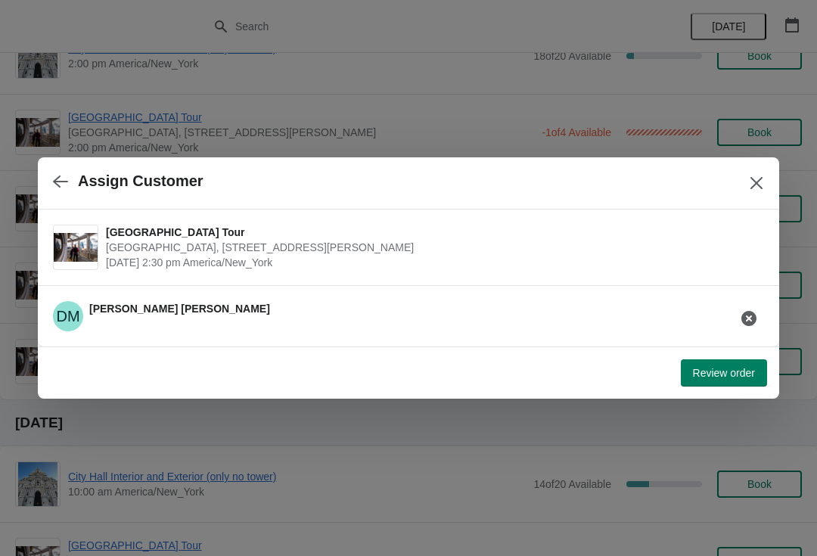
click at [735, 367] on span "Review order" at bounding box center [724, 373] width 62 height 12
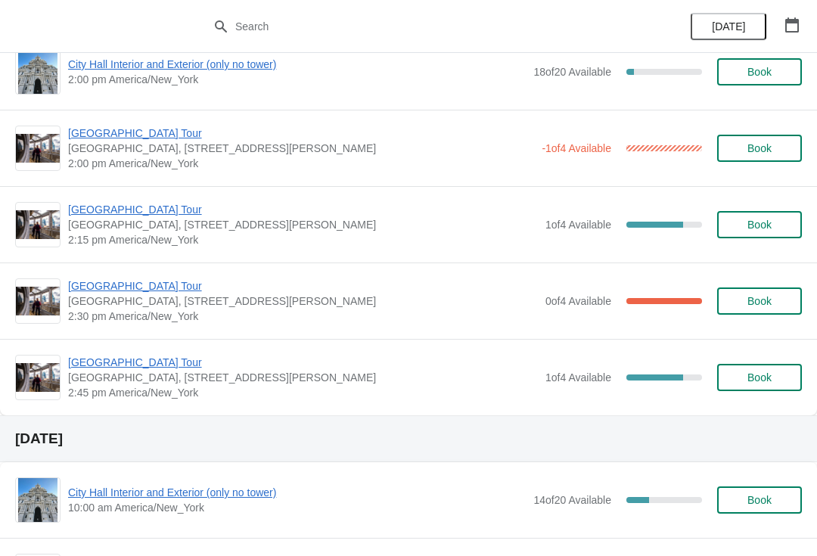
scroll to position [1177, 0]
click at [752, 378] on span "Book" at bounding box center [760, 377] width 24 height 12
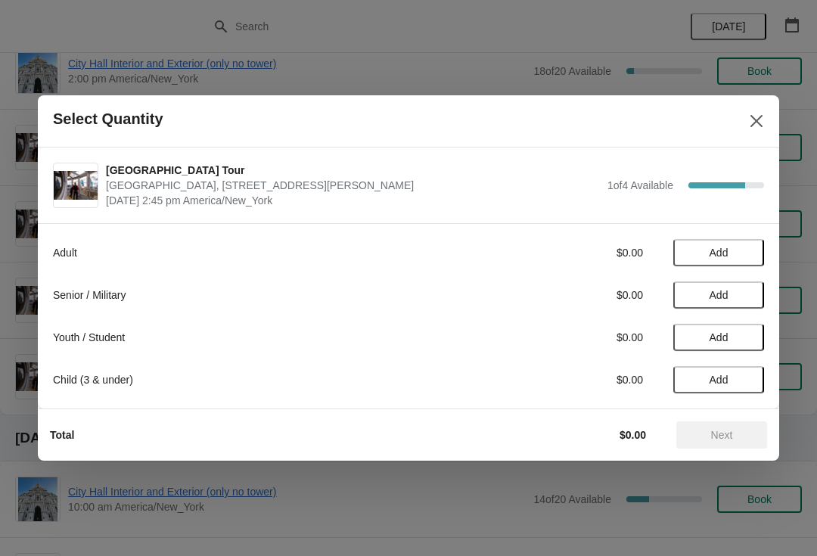
click at [723, 247] on span "Add" at bounding box center [719, 253] width 19 height 12
click at [747, 249] on icon at bounding box center [745, 253] width 16 height 16
click at [732, 437] on span "Next" at bounding box center [723, 435] width 22 height 12
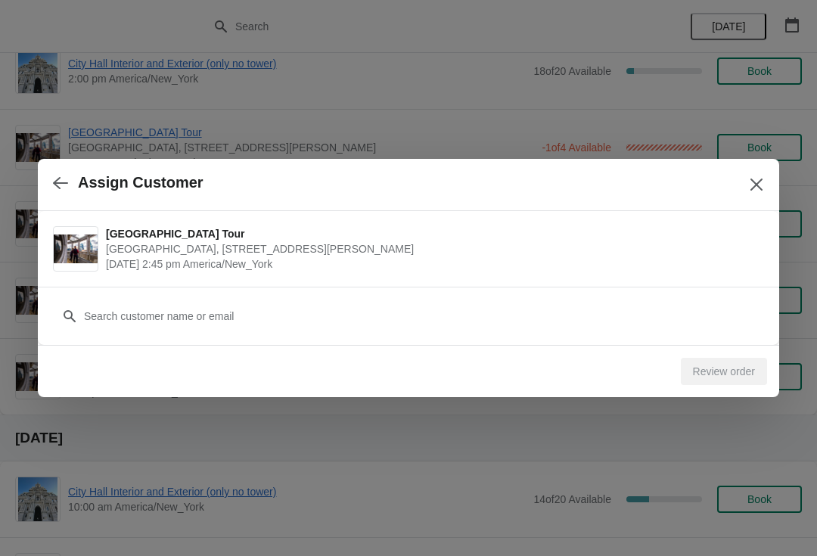
click at [76, 313] on icon at bounding box center [69, 316] width 15 height 15
click at [79, 316] on div at bounding box center [409, 316] width 712 height 27
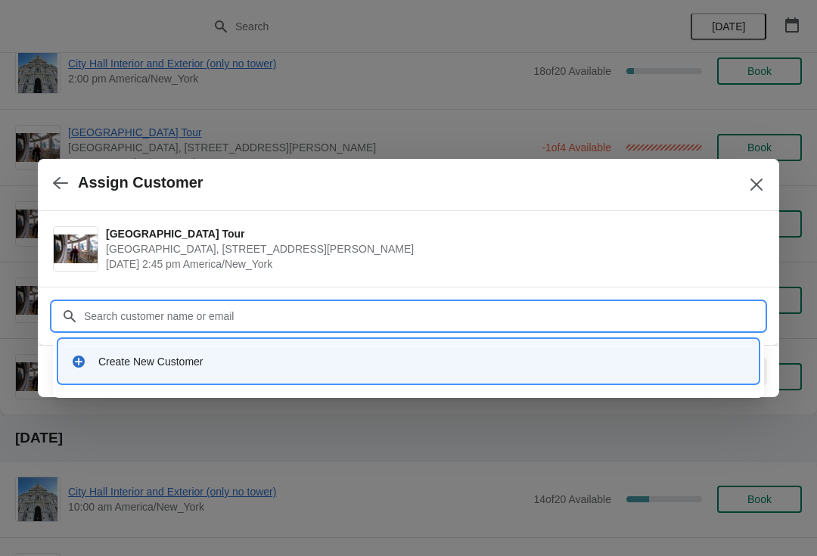
type input "X"
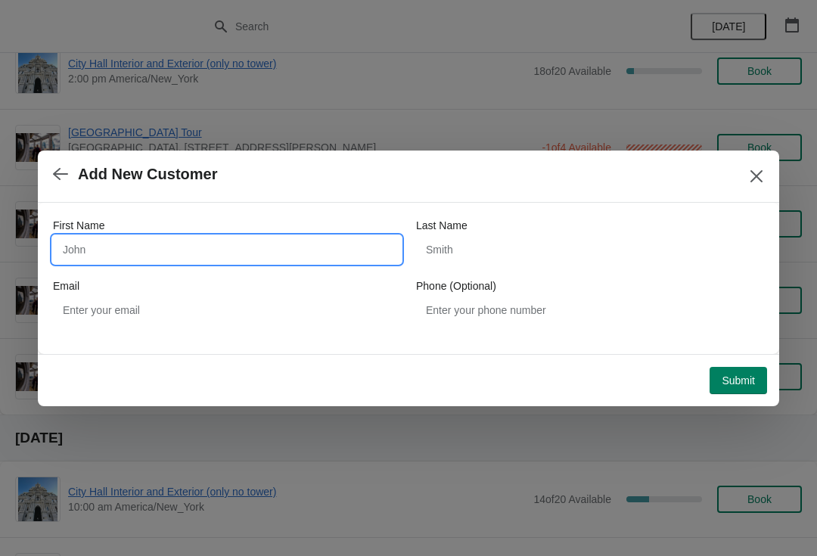
click at [83, 255] on input "First Name" at bounding box center [227, 249] width 348 height 27
type input "Lomg"
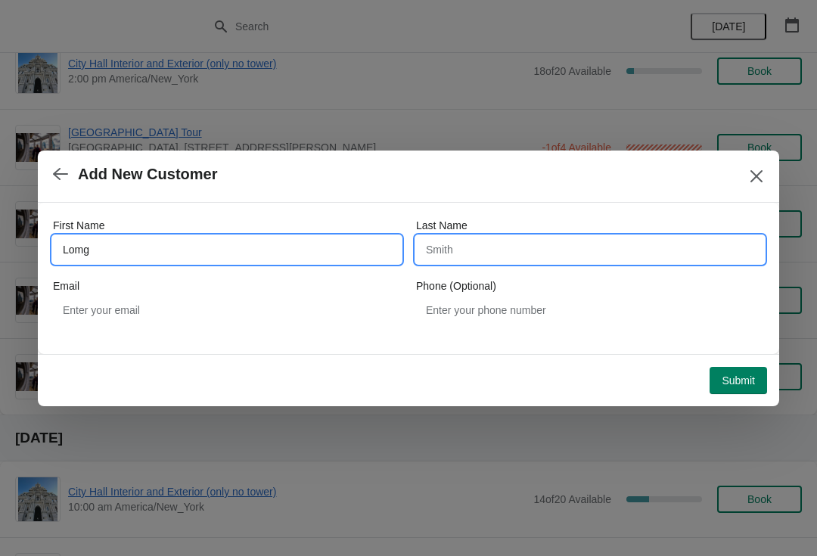
click at [437, 246] on input "Last Name" at bounding box center [590, 249] width 348 height 27
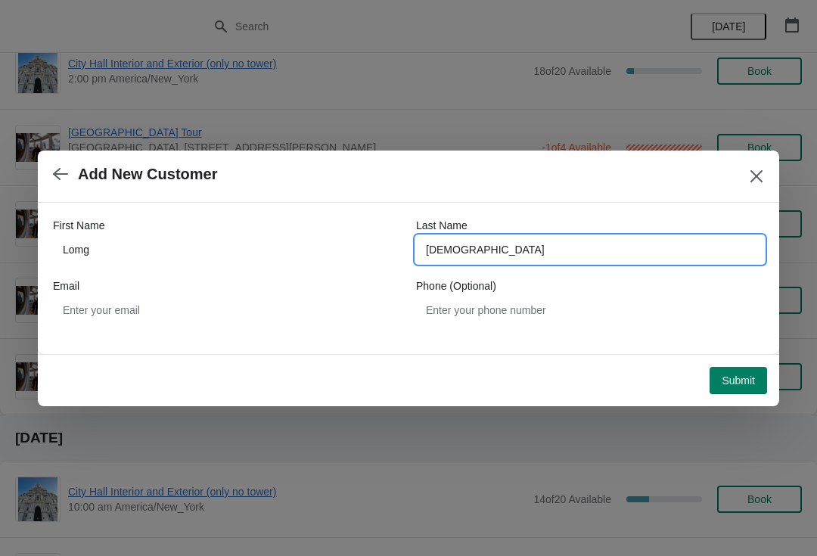
type input "[DEMOGRAPHIC_DATA]"
click at [762, 402] on div "Submit" at bounding box center [409, 380] width 742 height 52
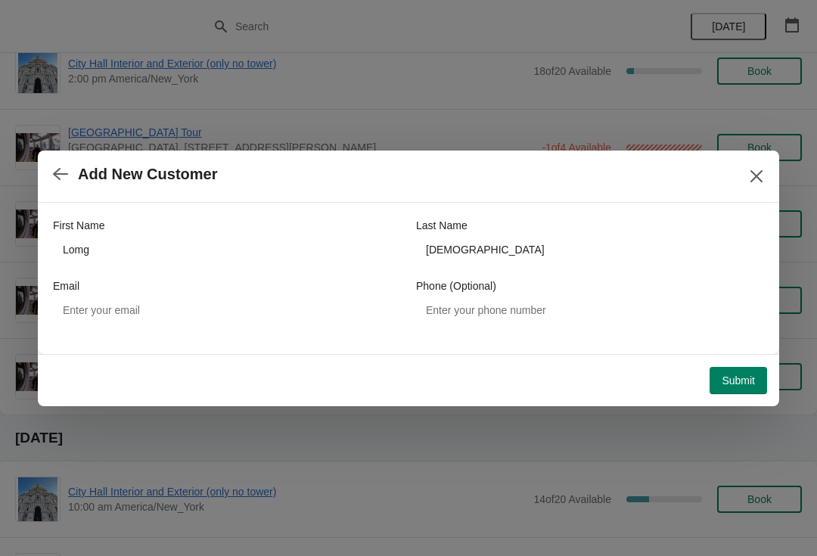
click at [743, 378] on span "Submit" at bounding box center [738, 381] width 33 height 12
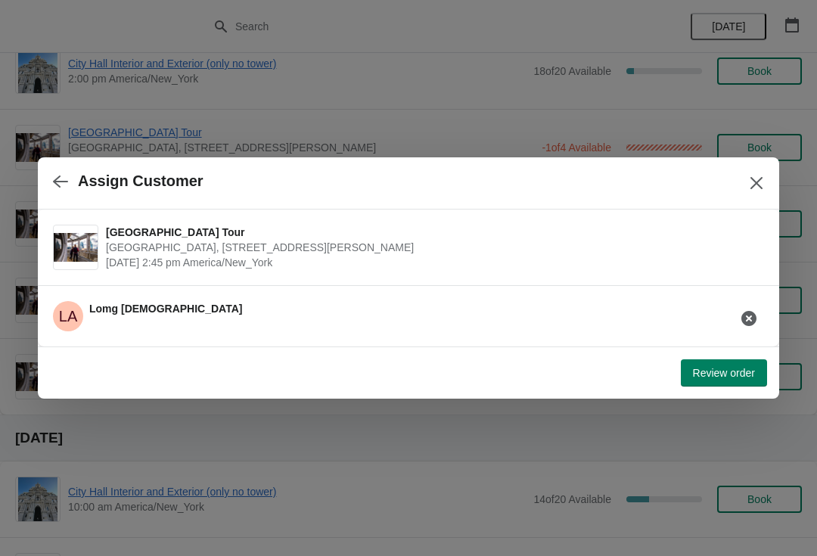
click at [806, 398] on div at bounding box center [408, 278] width 817 height 556
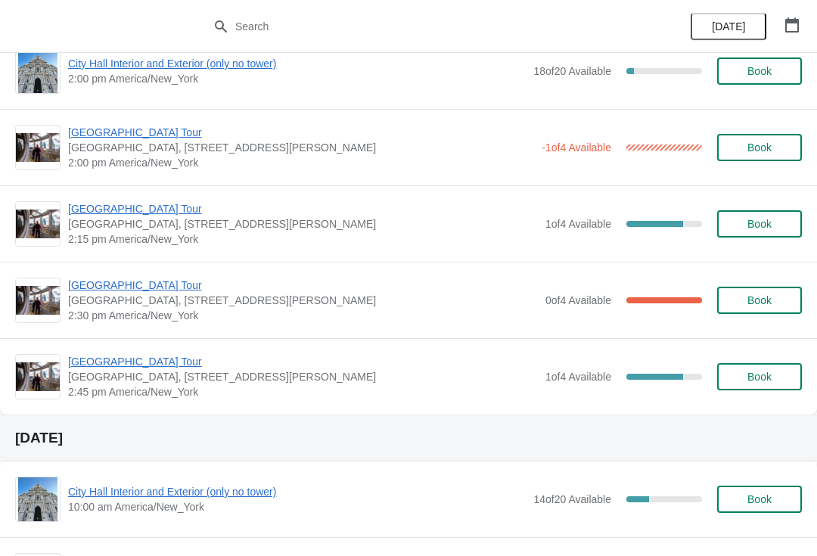
click at [516, 368] on span "[GEOGRAPHIC_DATA] Tour" at bounding box center [303, 361] width 470 height 15
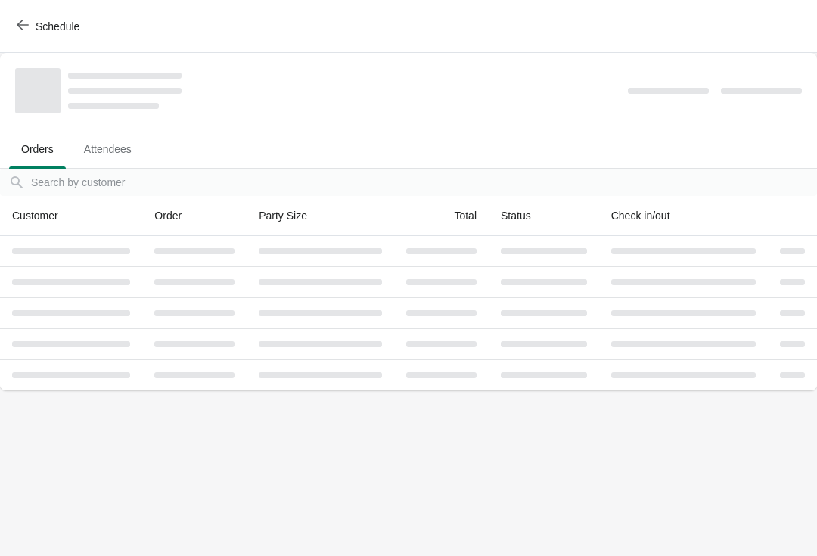
scroll to position [0, 0]
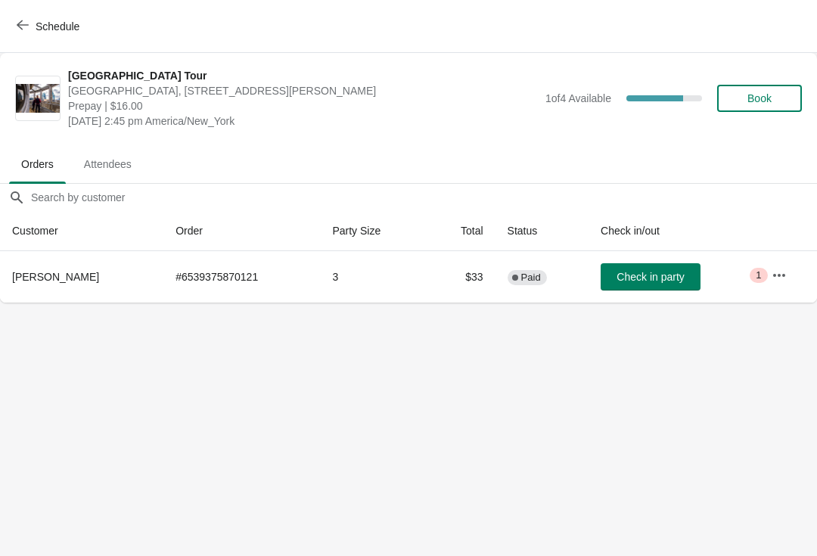
click at [19, 25] on icon "button" at bounding box center [23, 25] width 12 height 10
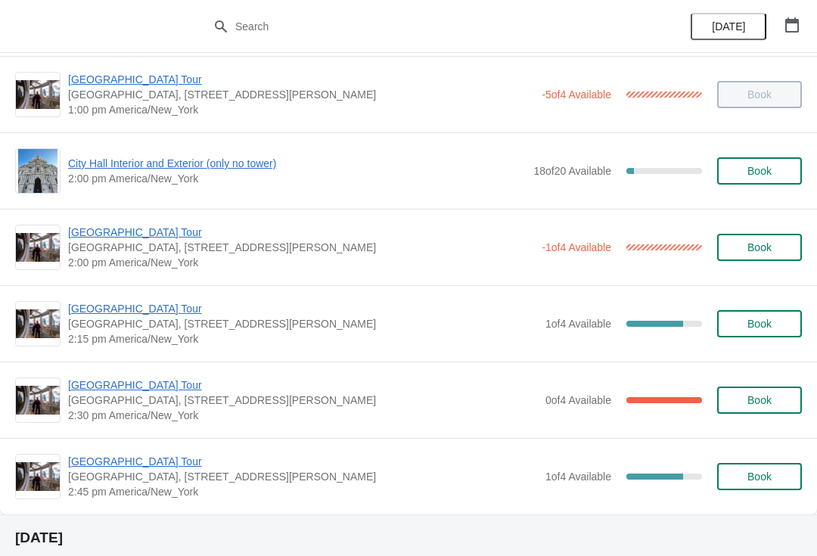
scroll to position [1078, 0]
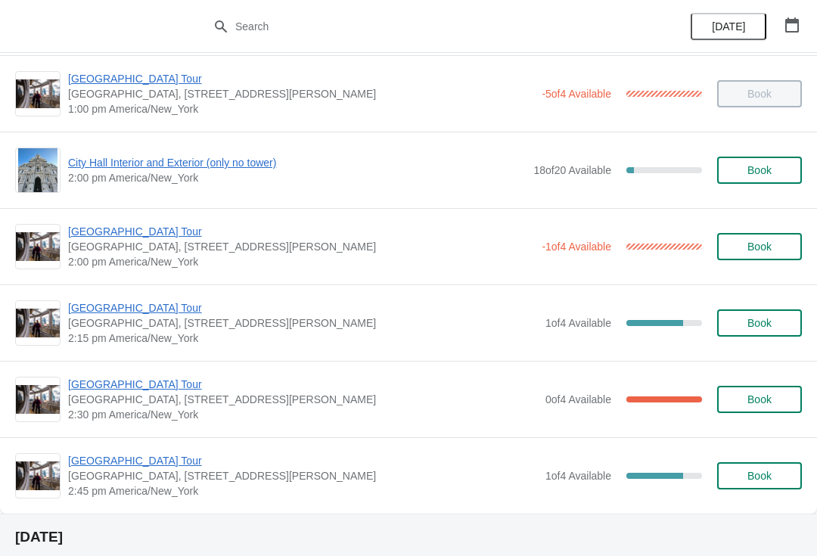
click at [113, 234] on span "[GEOGRAPHIC_DATA] Tour" at bounding box center [301, 231] width 466 height 15
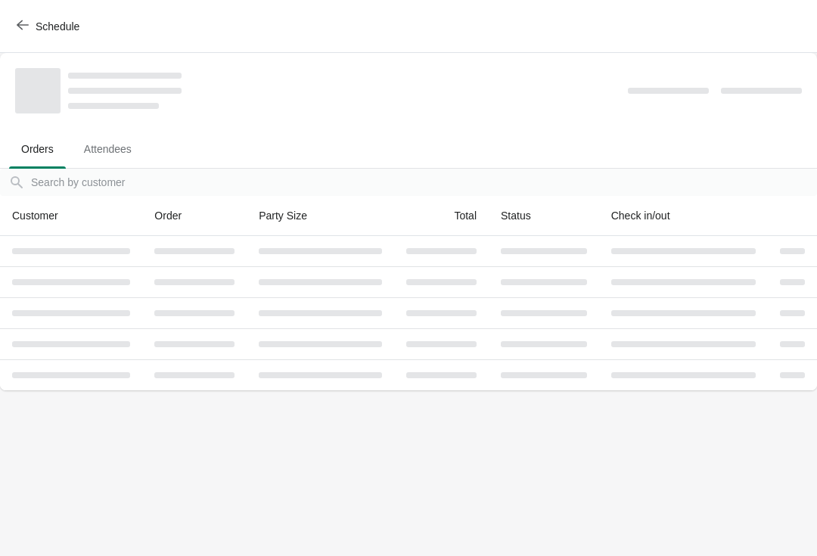
scroll to position [0, 0]
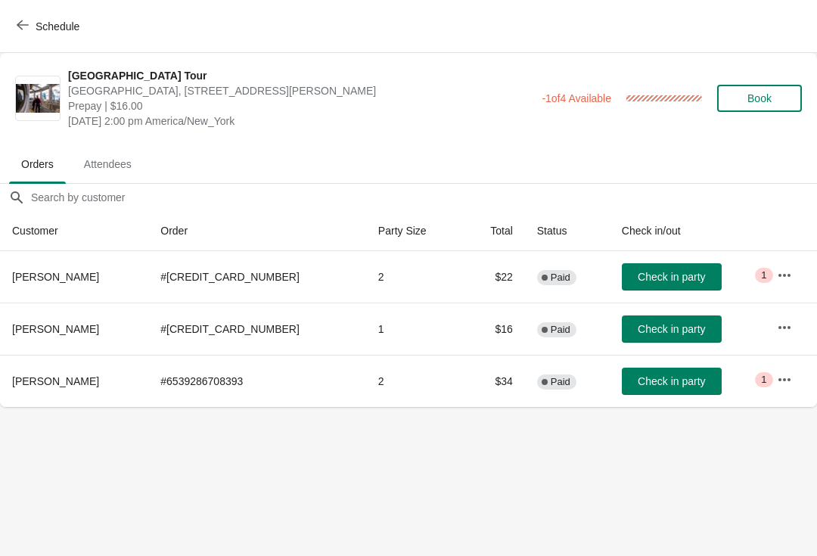
click at [656, 383] on span "Check in party" at bounding box center [671, 381] width 67 height 12
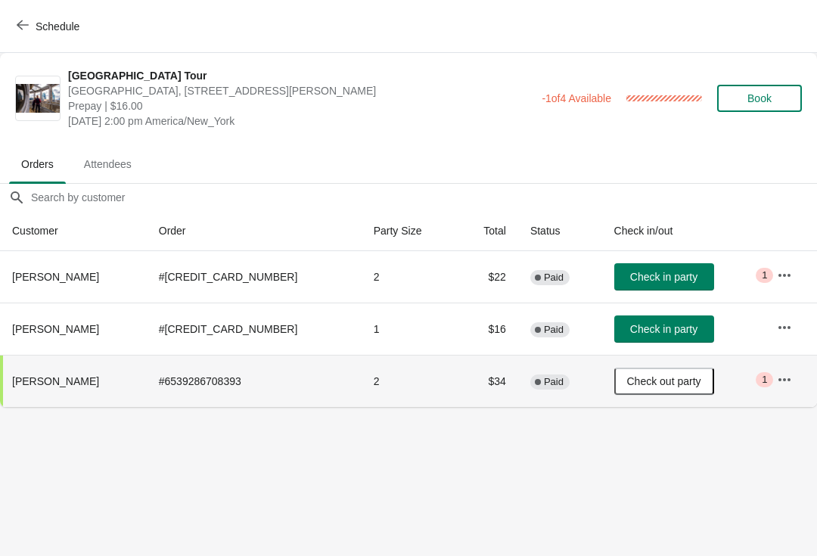
click at [650, 271] on span "Check in party" at bounding box center [664, 277] width 67 height 12
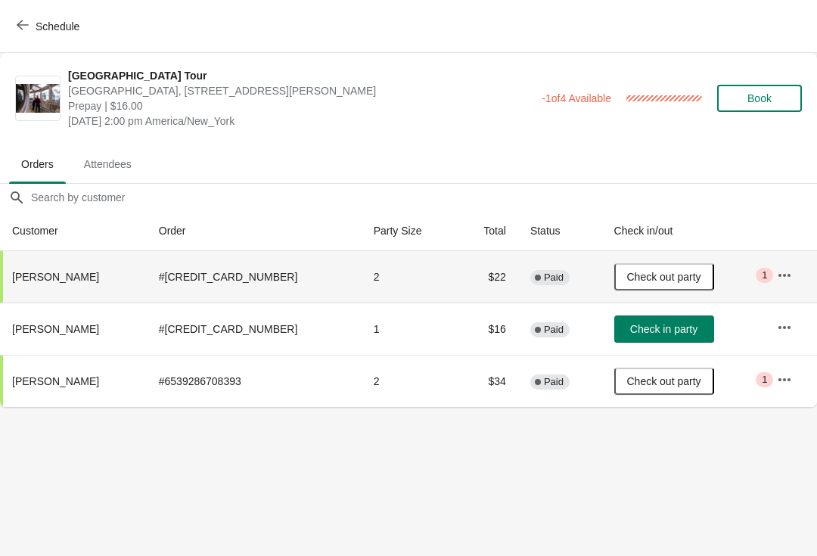
click at [649, 316] on button "Check in party" at bounding box center [665, 329] width 100 height 27
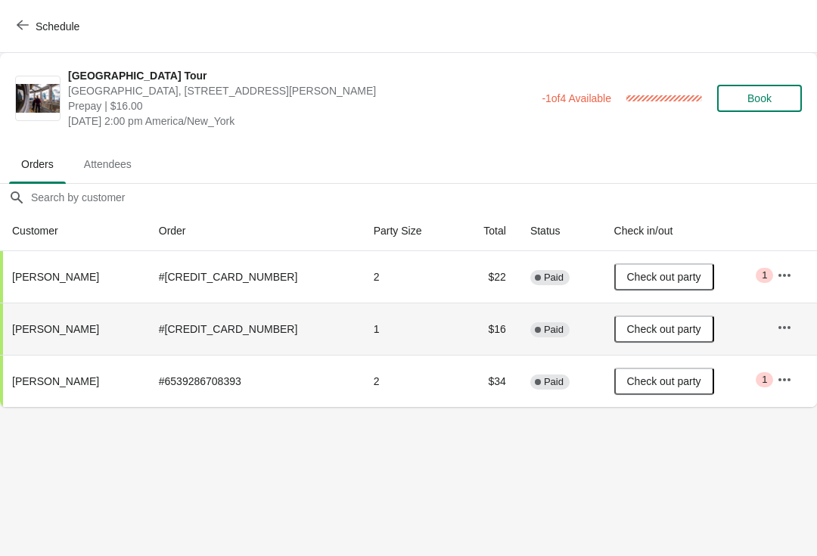
click at [25, 26] on icon "button" at bounding box center [23, 25] width 12 height 12
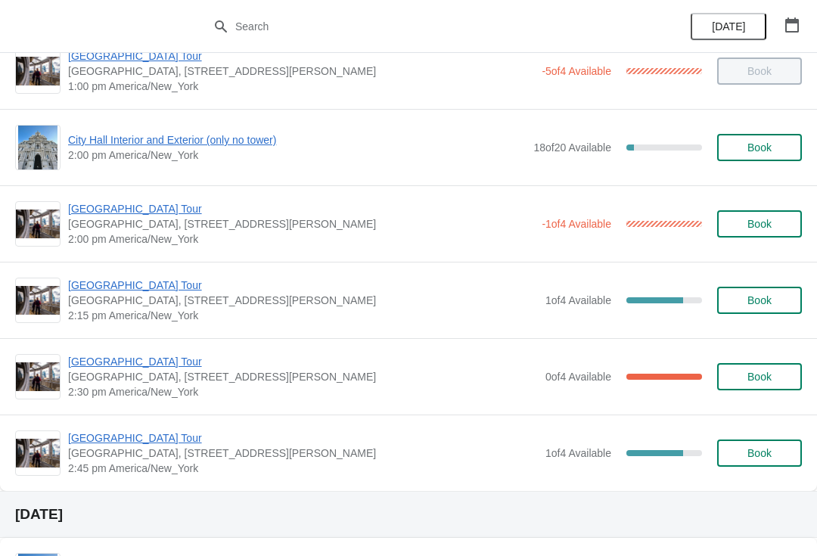
scroll to position [1101, 0]
click at [99, 291] on span "[GEOGRAPHIC_DATA] Tour" at bounding box center [303, 284] width 470 height 15
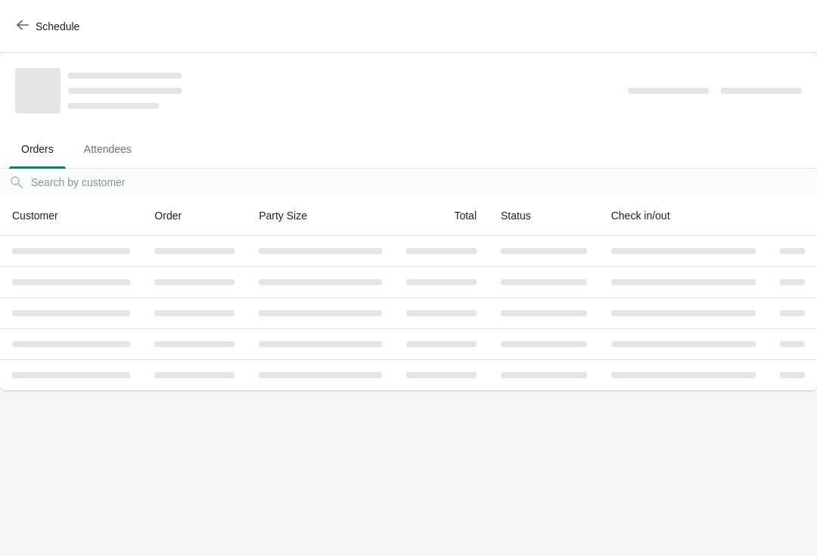
scroll to position [0, 0]
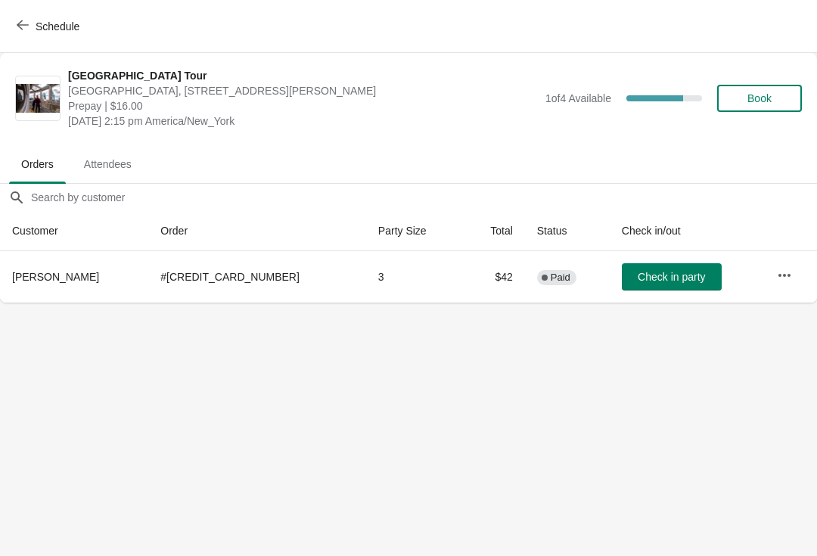
click at [659, 277] on span "Check in party" at bounding box center [671, 277] width 67 height 12
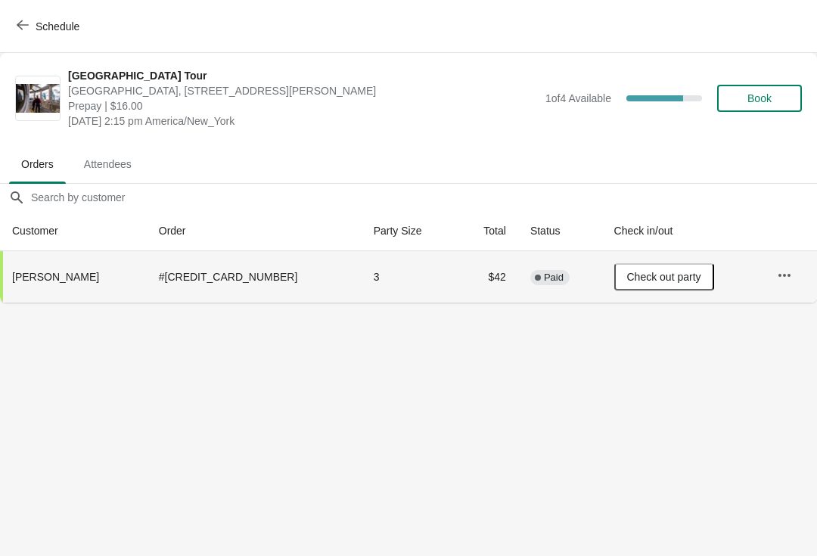
click at [30, 30] on span "Schedule" at bounding box center [50, 26] width 60 height 14
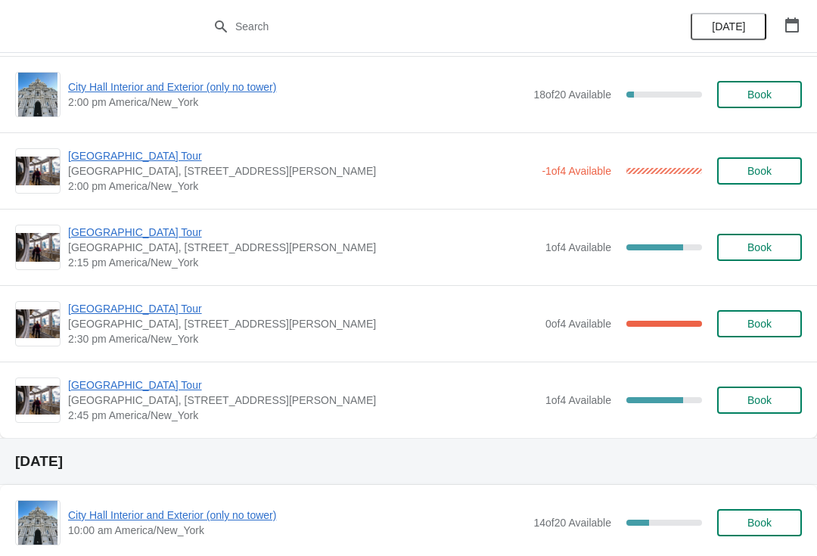
scroll to position [1153, 0]
click at [120, 157] on span "[GEOGRAPHIC_DATA] Tour" at bounding box center [301, 156] width 466 height 15
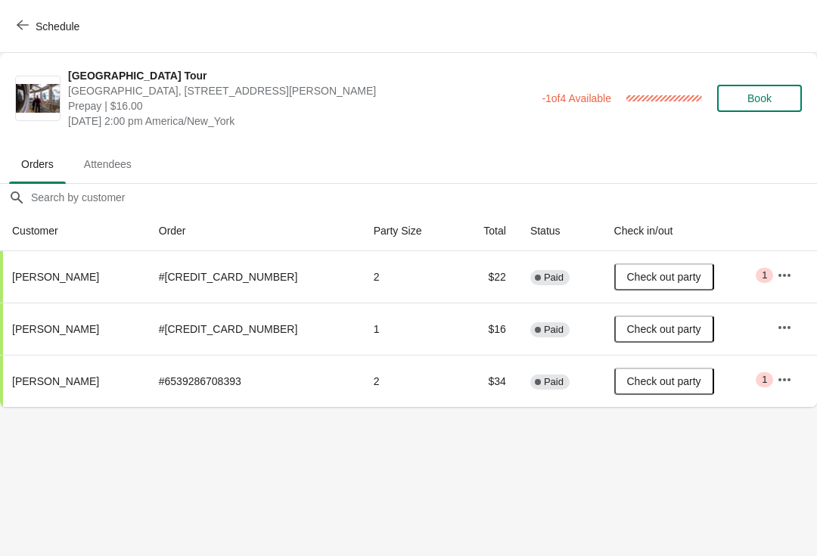
click at [23, 30] on icon "button" at bounding box center [23, 25] width 12 height 12
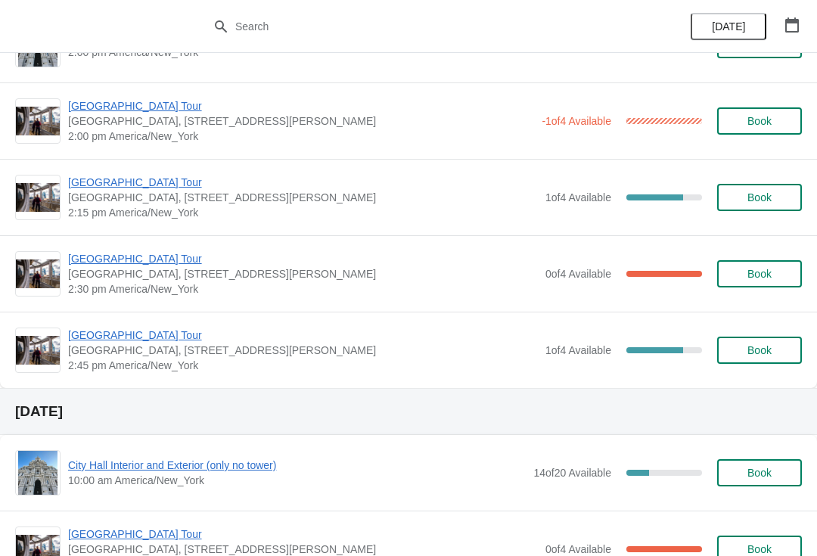
scroll to position [1197, 0]
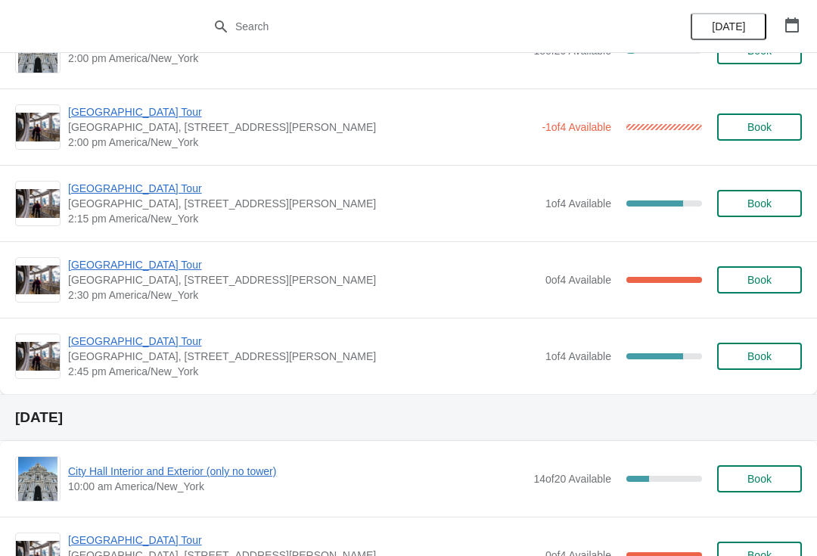
click at [745, 347] on button "Book" at bounding box center [760, 356] width 85 height 27
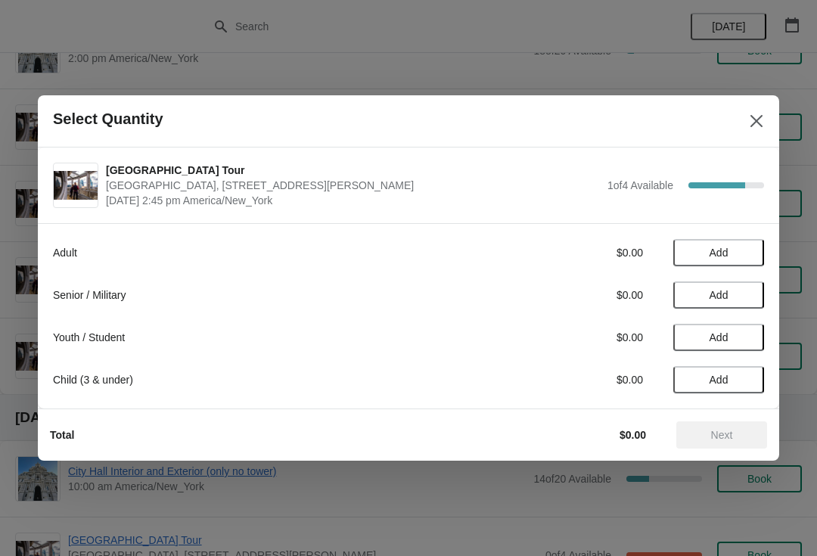
click at [730, 257] on span "Add" at bounding box center [719, 253] width 64 height 12
click at [743, 247] on icon at bounding box center [745, 253] width 16 height 16
click at [728, 439] on span "Next" at bounding box center [723, 435] width 22 height 12
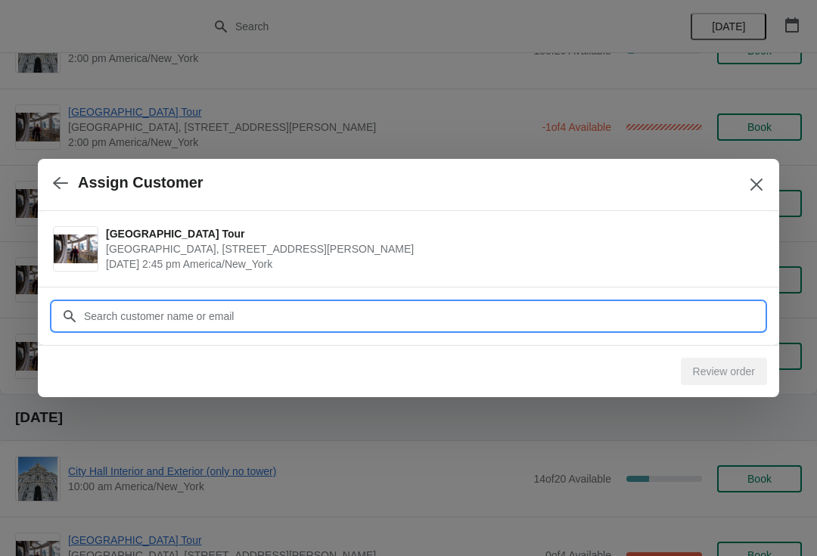
click at [90, 305] on input "Customer" at bounding box center [423, 316] width 681 height 27
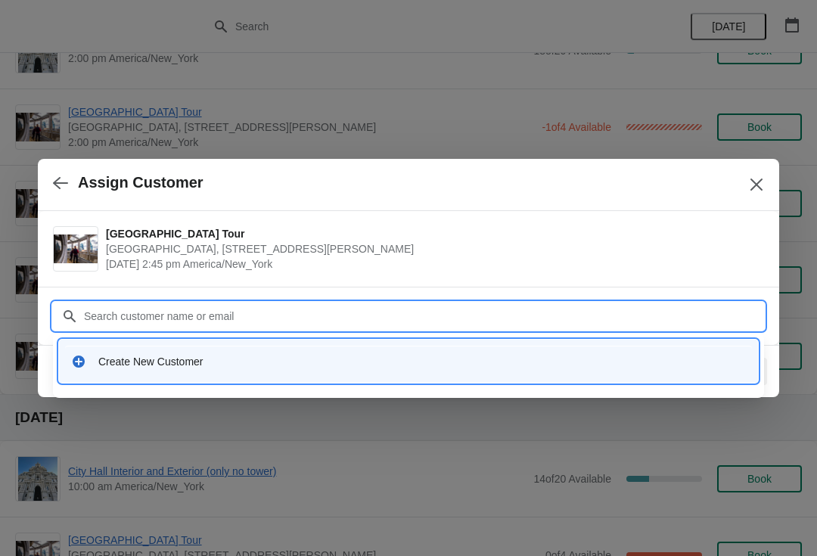
type input "D"
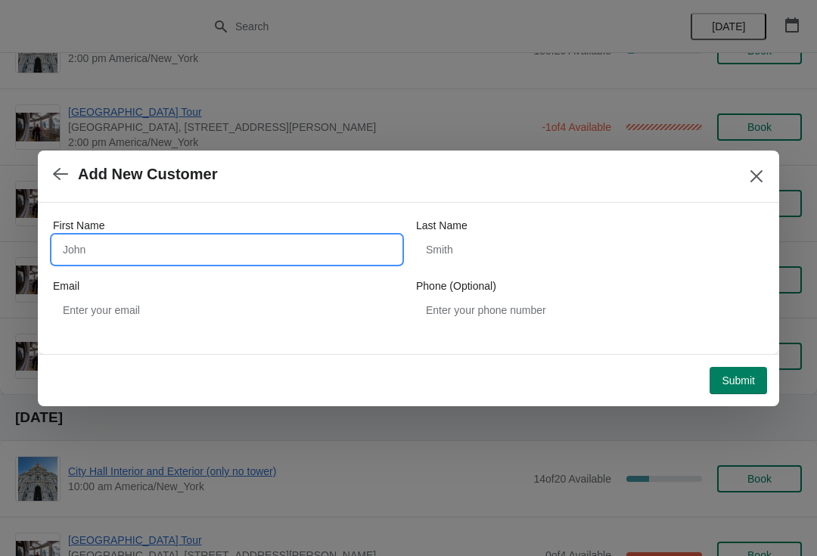
click at [78, 252] on input "First Name" at bounding box center [227, 249] width 348 height 27
type input "Long"
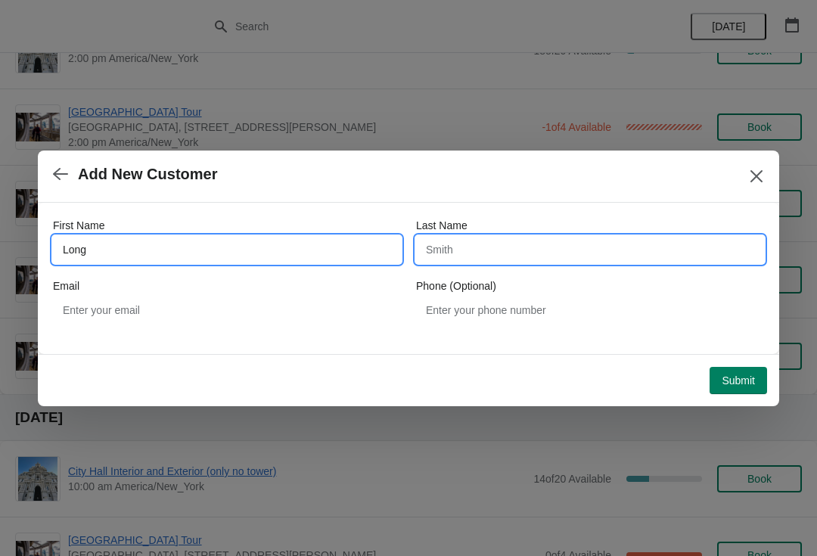
click at [430, 243] on input "Last Name" at bounding box center [590, 249] width 348 height 27
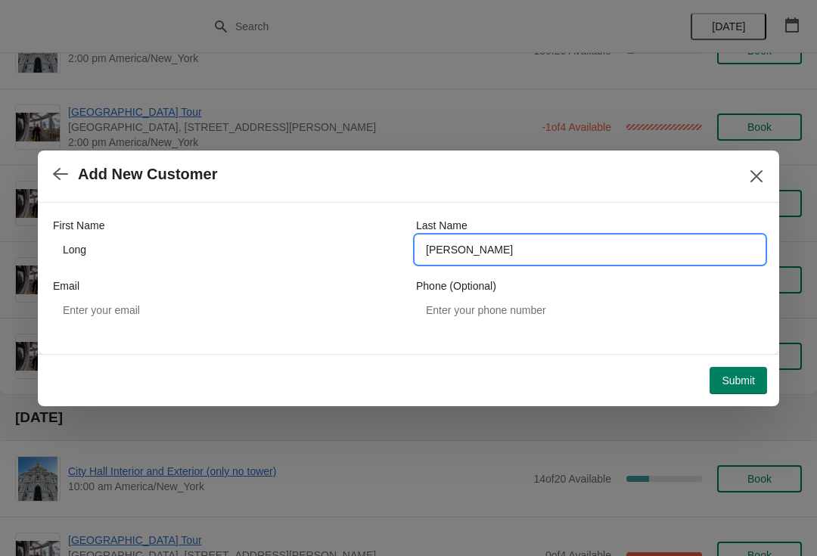
type input "[PERSON_NAME]"
click at [749, 375] on span "Submit" at bounding box center [738, 381] width 33 height 12
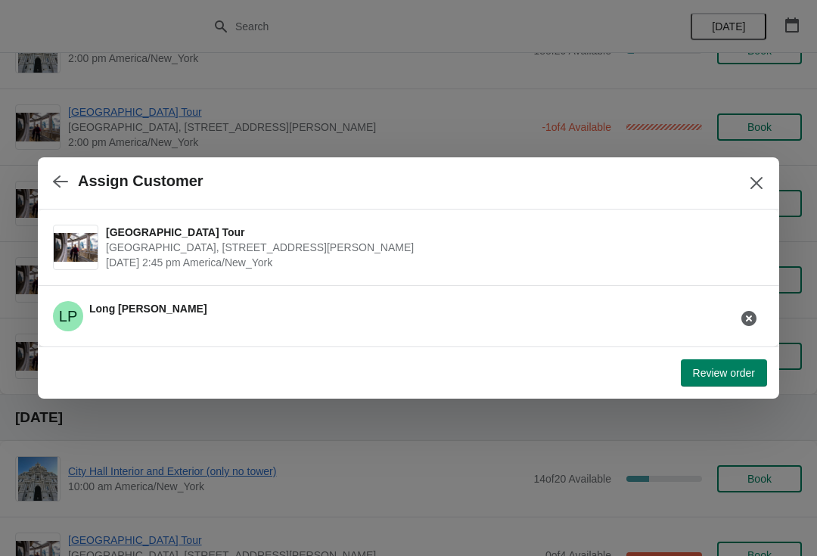
click at [733, 367] on span "Review order" at bounding box center [724, 373] width 62 height 12
